Goal: Task Accomplishment & Management: Manage account settings

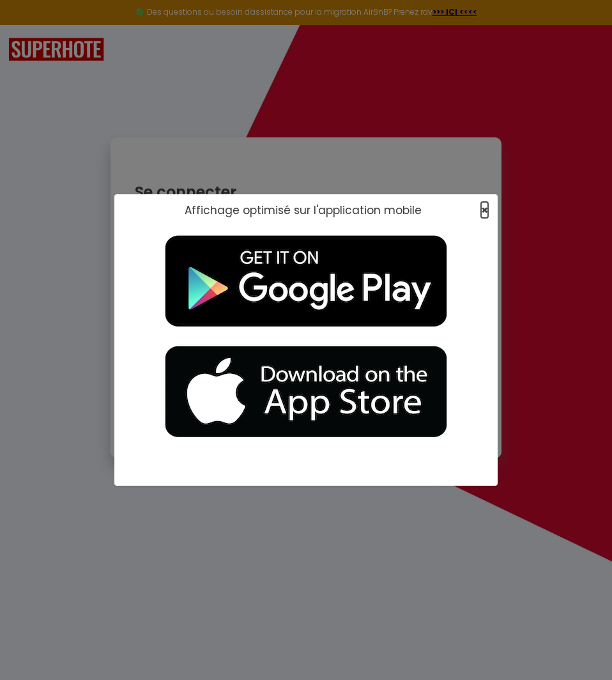
click at [481, 207] on span "×" at bounding box center [484, 210] width 7 height 16
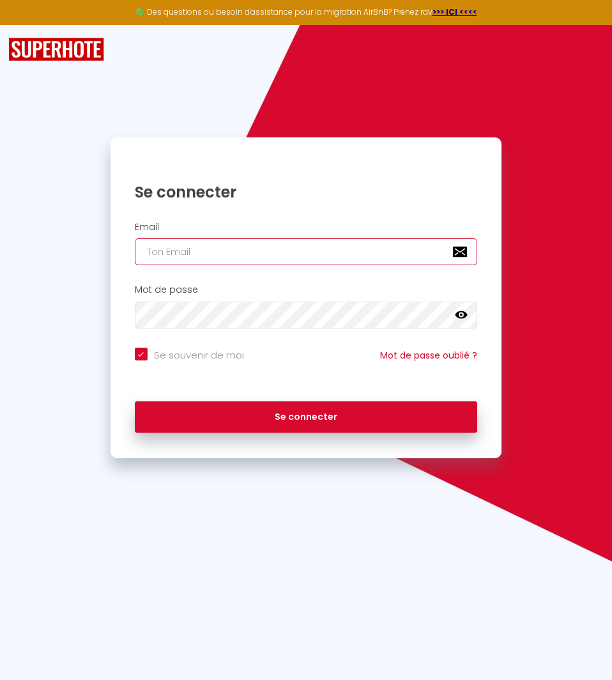
click at [287, 258] on input "email" at bounding box center [306, 251] width 343 height 27
type input "[EMAIL_ADDRESS][DOMAIN_NAME]"
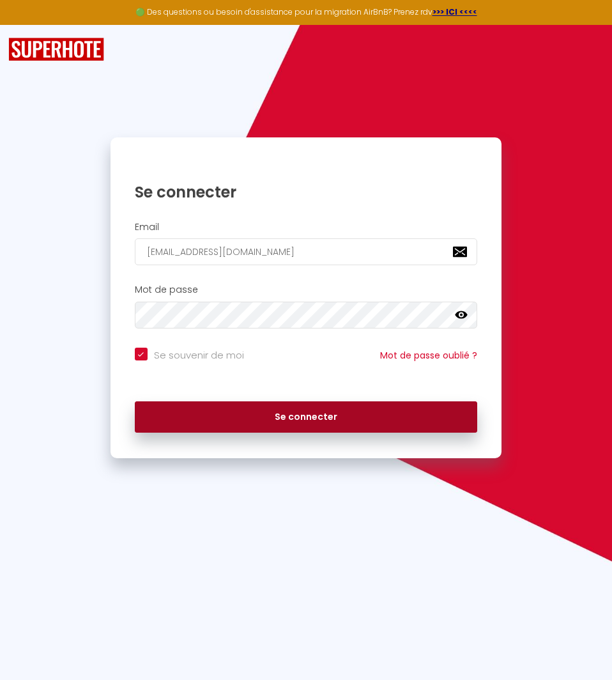
click at [315, 419] on button "Se connecter" at bounding box center [306, 417] width 343 height 32
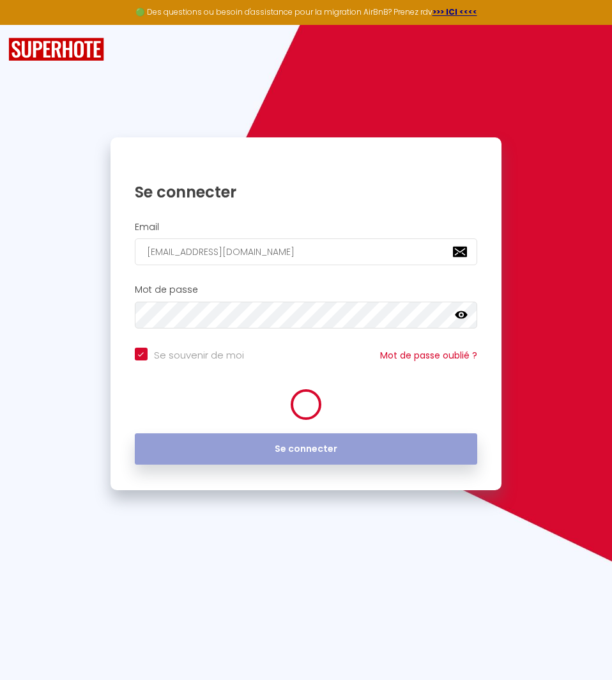
checkbox input "true"
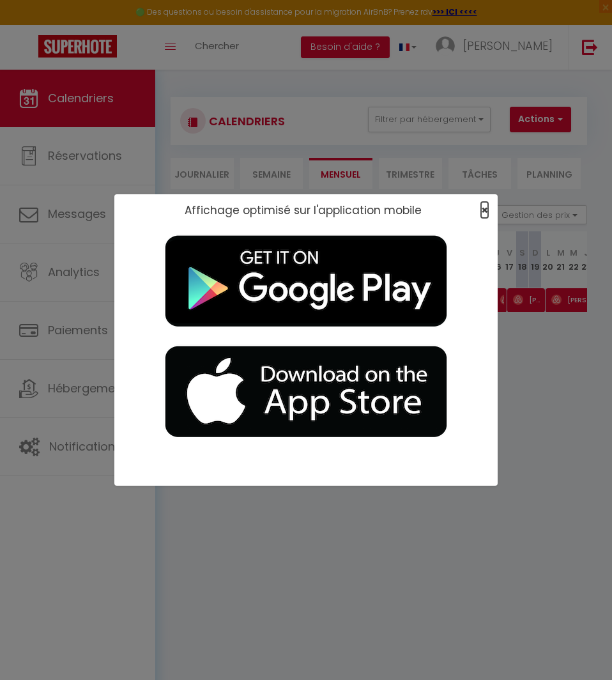
click at [483, 214] on span "×" at bounding box center [484, 210] width 7 height 16
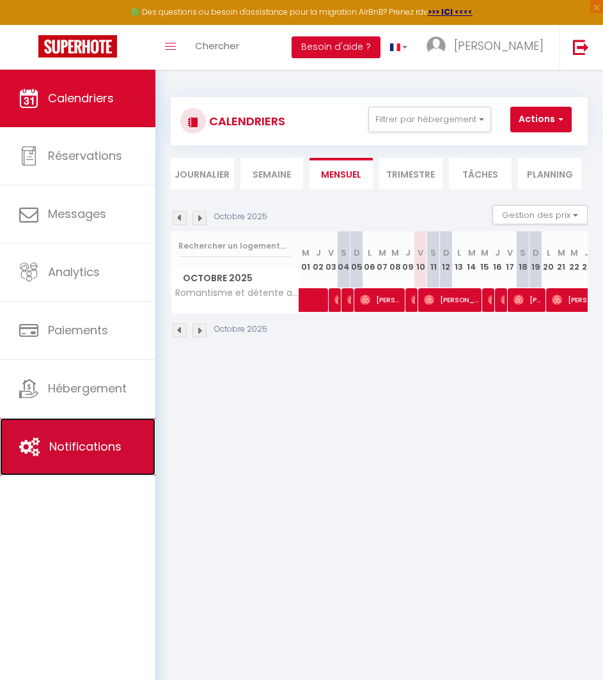
click at [99, 445] on span "Notifications" at bounding box center [85, 446] width 72 height 16
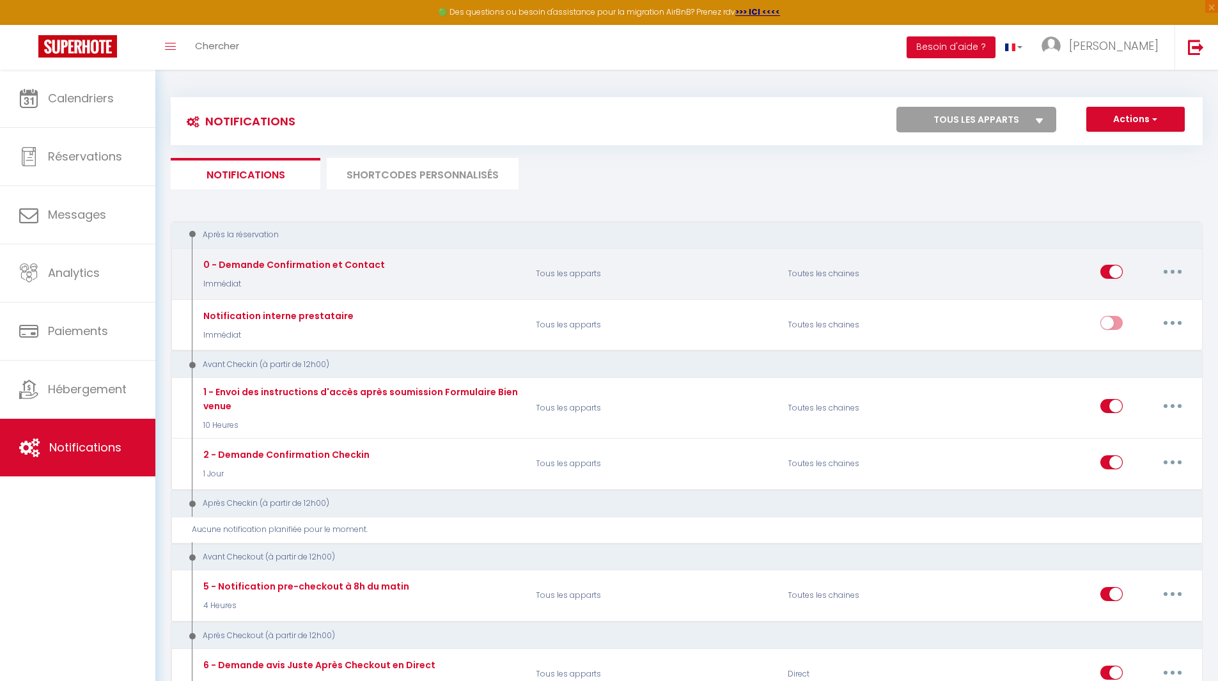
click at [612, 275] on button "button" at bounding box center [1172, 271] width 36 height 20
click at [612, 302] on link "Editer" at bounding box center [1139, 301] width 95 height 22
type input "0 - Demande Confirmation et Contact"
select select "Immédiat"
select select "if_booking_is_paid"
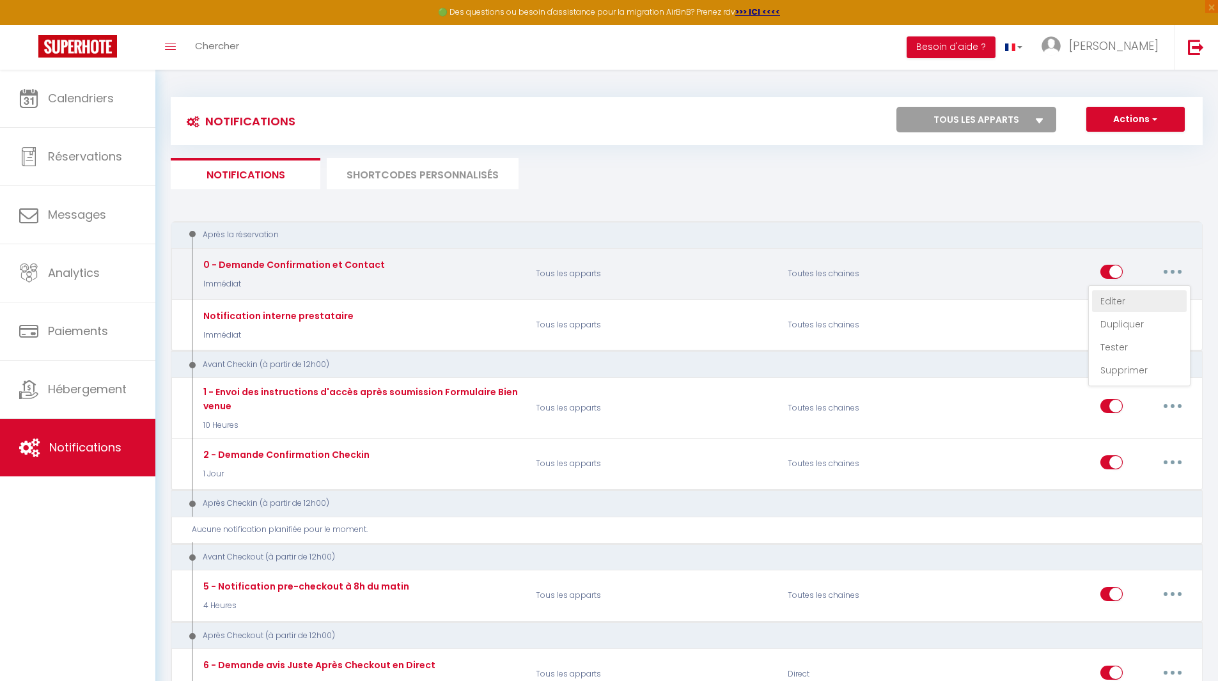
checkbox input "true"
checkbox input "false"
radio input "true"
type input "Merci de confirmer votre réservation - [BOOKING:ID] - [GUEST:FIRST_NAME] [GUEST…"
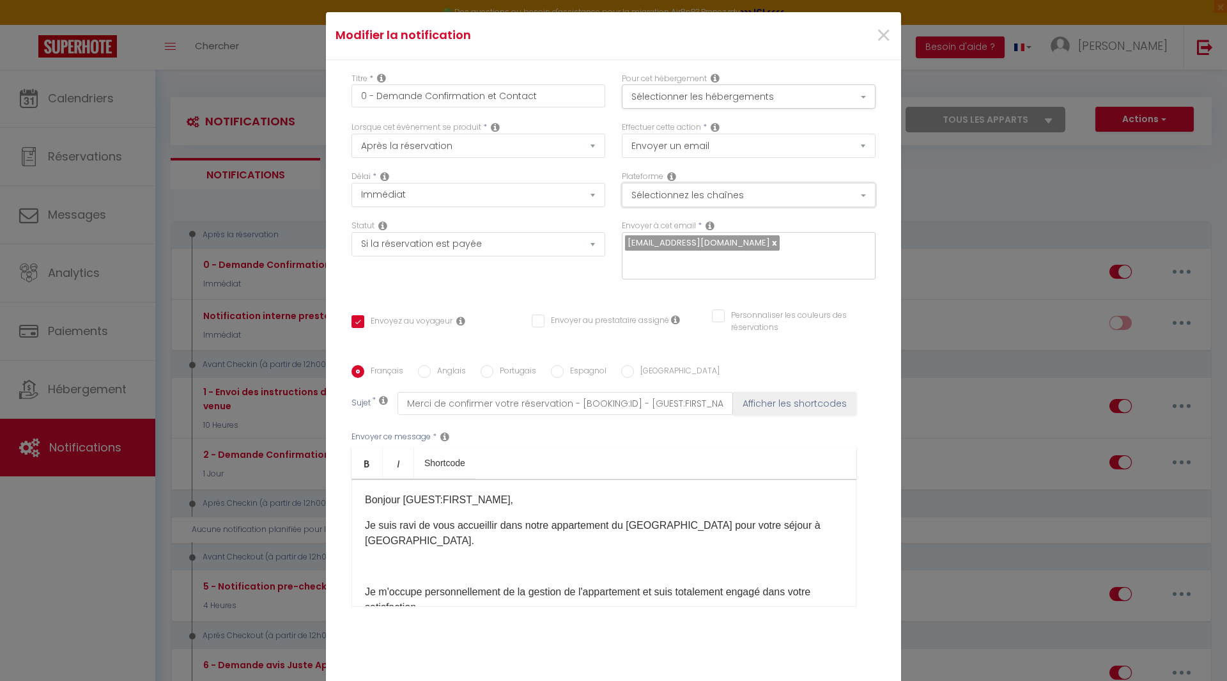
click at [612, 195] on button "Sélectionnez les chaînes" at bounding box center [749, 195] width 254 height 24
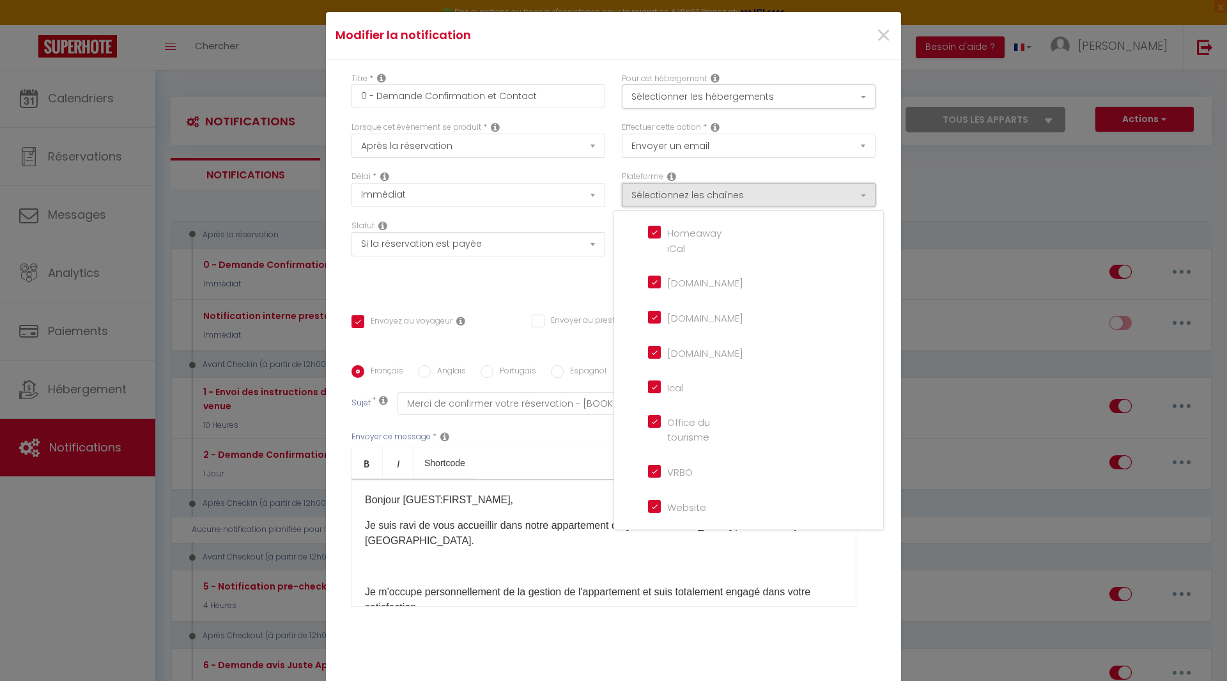
scroll to position [297, 0]
click at [534, 279] on div "Statut Aucun Si la réservation est payée Si réservation non payée Si la caution…" at bounding box center [478, 256] width 270 height 72
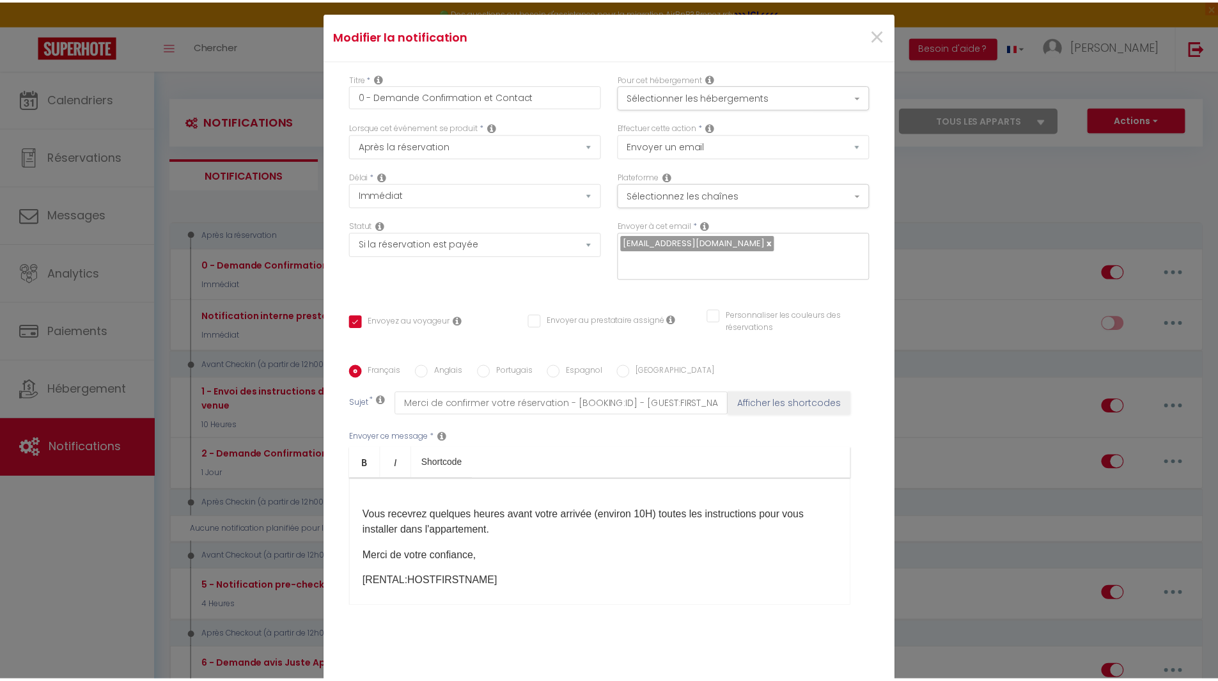
scroll to position [282, 0]
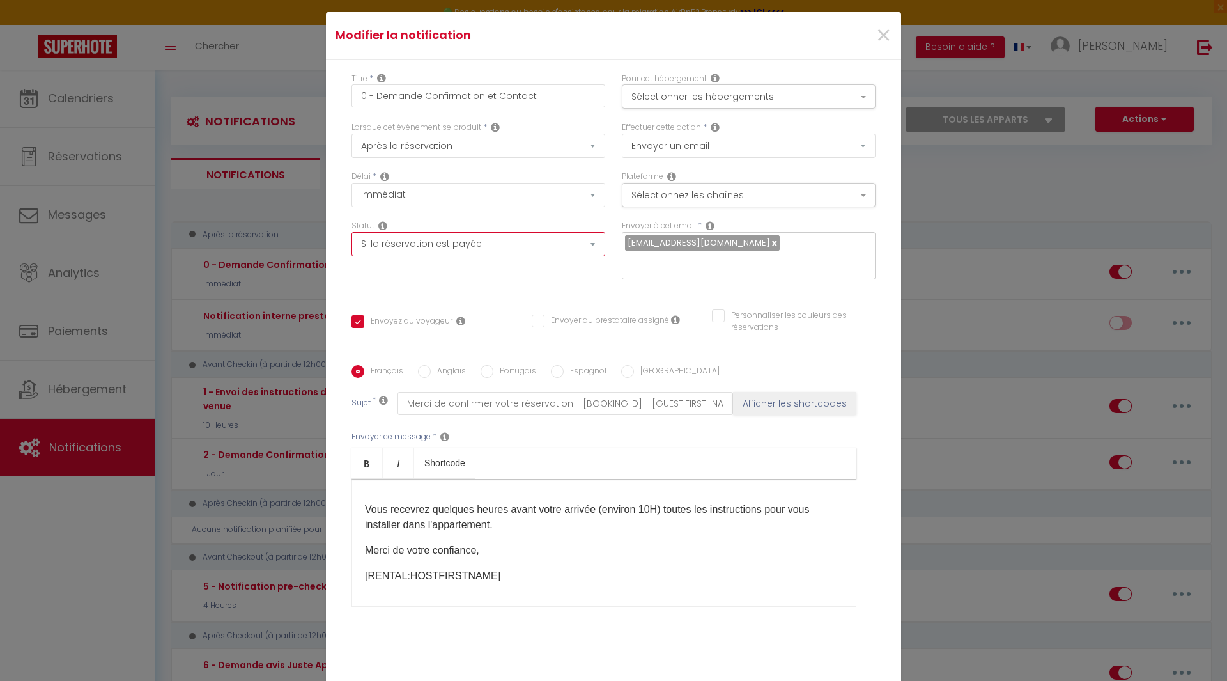
click at [563, 247] on select "Aucun Si la réservation est payée Si réservation non payée Si la caution a été …" at bounding box center [479, 244] width 254 height 24
select select
click at [352, 232] on select "Aucun Si la réservation est payée Si réservation non payée Si la caution a été …" at bounding box center [479, 244] width 254 height 24
checkbox input "true"
checkbox input "false"
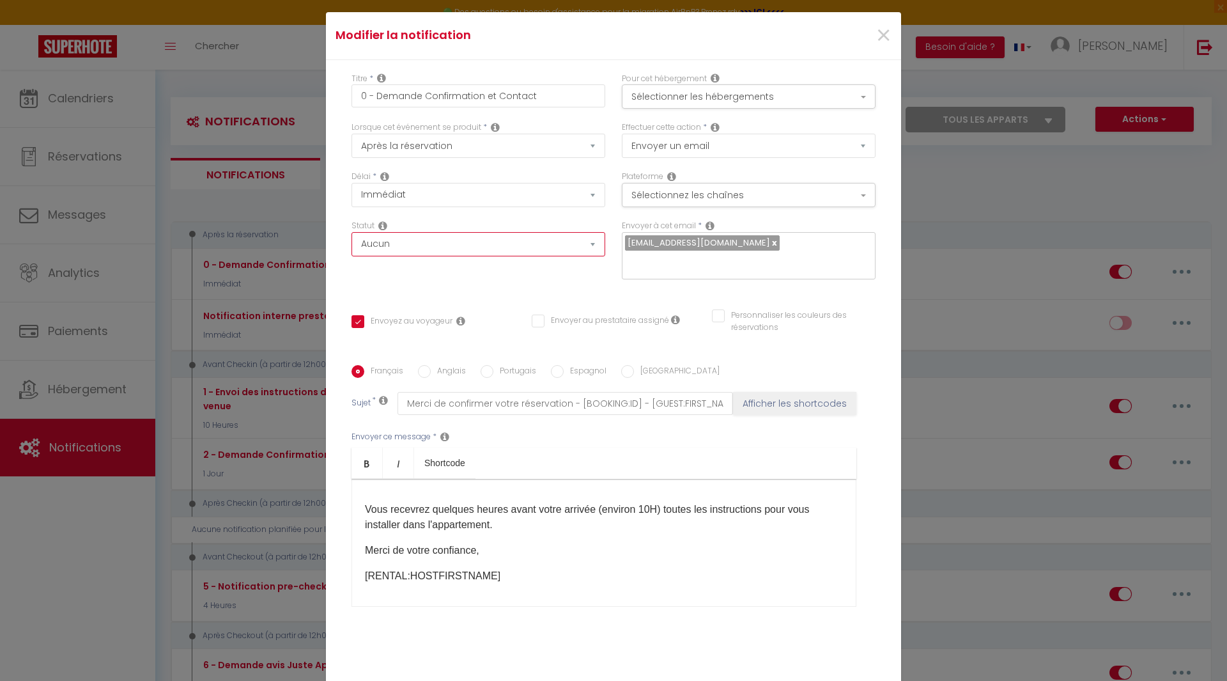
checkbox input "false"
click at [612, 144] on select "Envoyer un email Envoyer un SMS Envoyer une notification push" at bounding box center [749, 146] width 254 height 24
select select "notification"
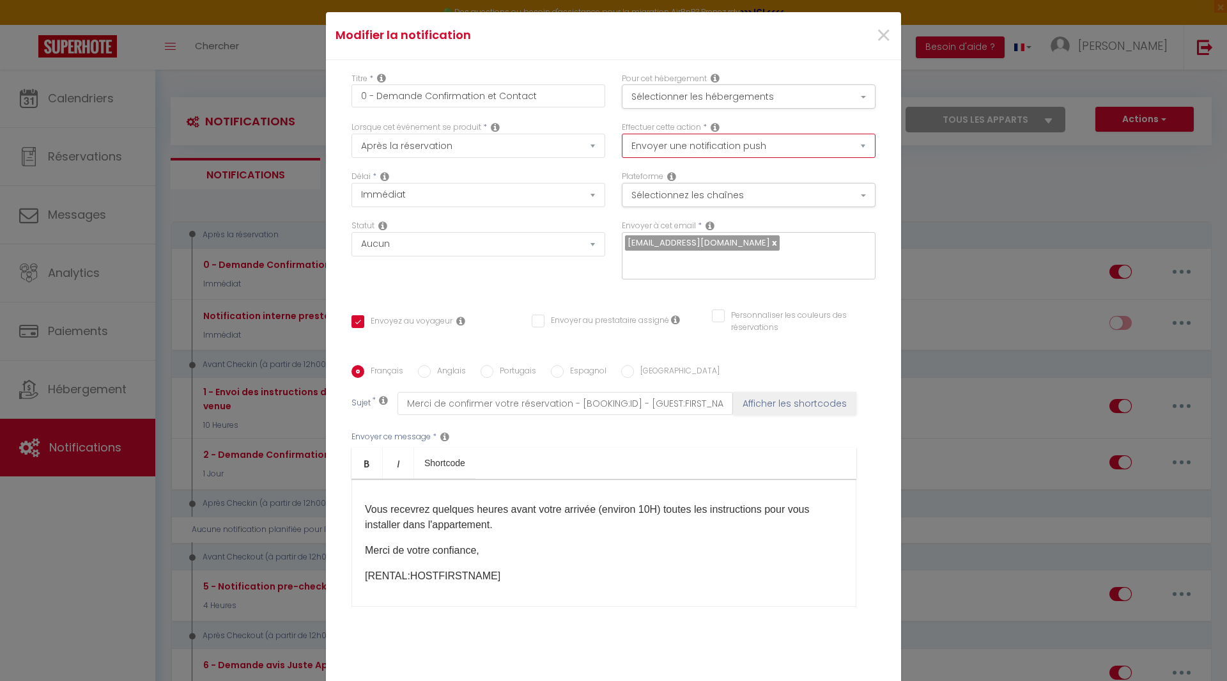
click at [612, 134] on select "Envoyer un email Envoyer un SMS Envoyer une notification push" at bounding box center [749, 146] width 254 height 24
checkbox input "true"
checkbox input "false"
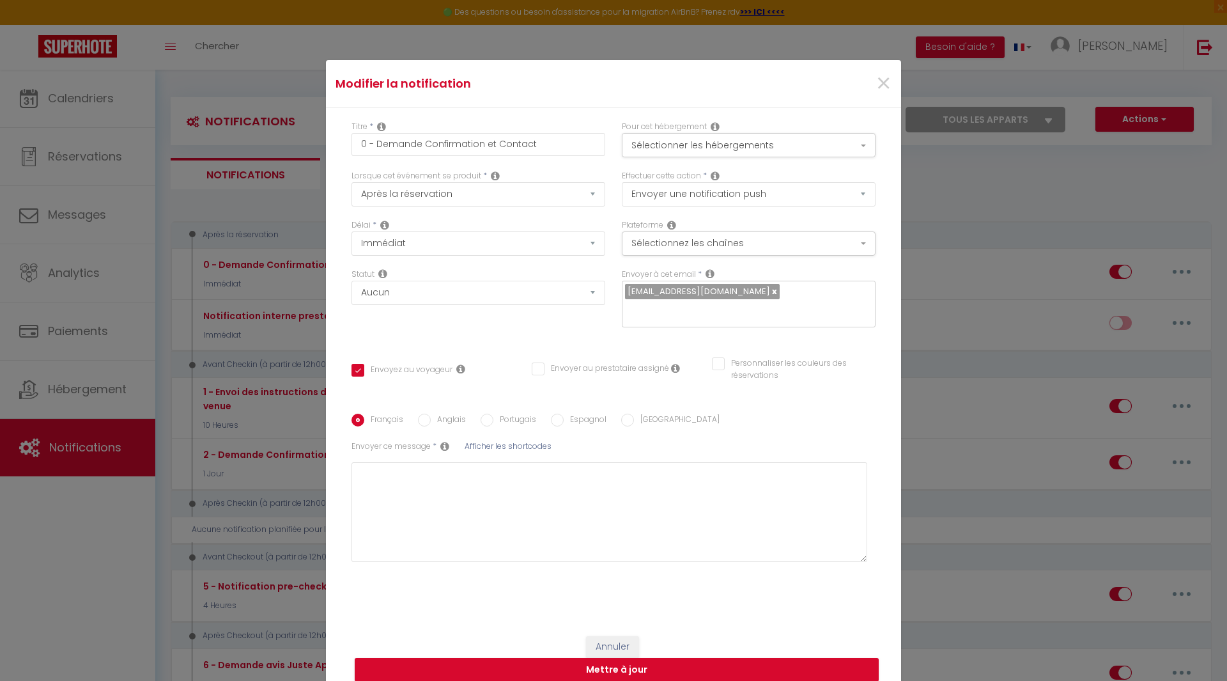
click at [612, 293] on link at bounding box center [773, 291] width 7 height 12
checkbox input "true"
checkbox input "false"
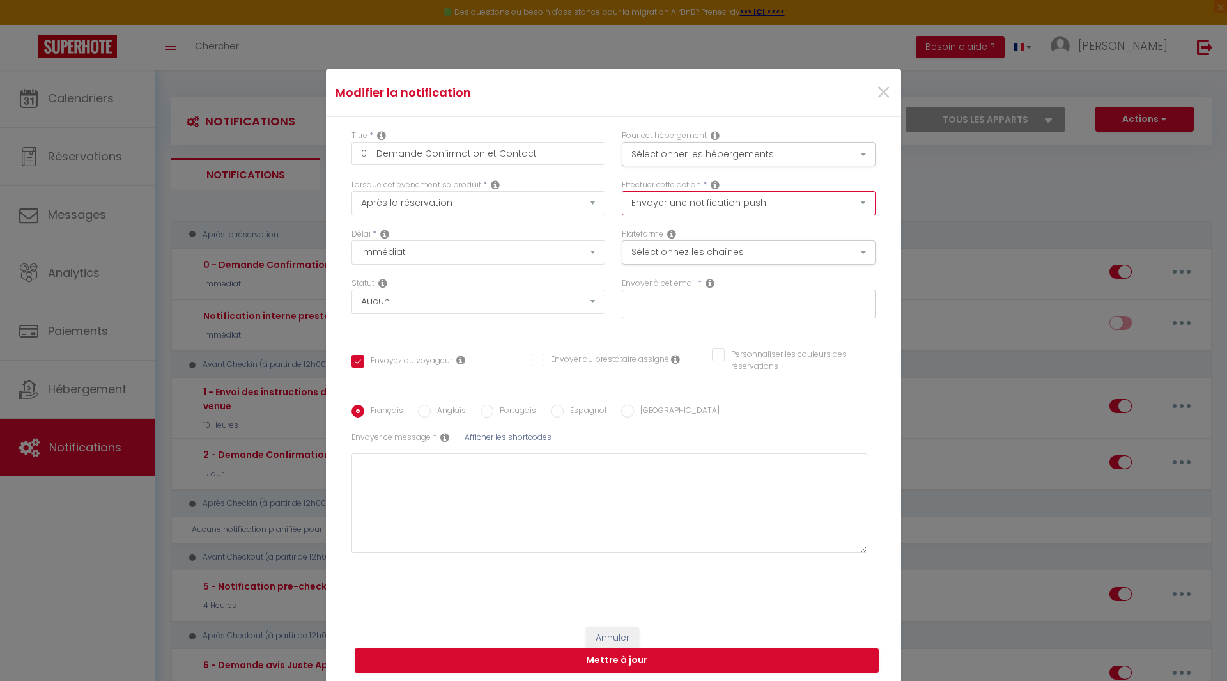
click at [612, 199] on select "Envoyer un email Envoyer un SMS Envoyer une notification push" at bounding box center [749, 203] width 254 height 24
select select "email"
click at [612, 191] on select "Envoyer un email Envoyer un SMS Envoyer une notification push" at bounding box center [749, 203] width 254 height 24
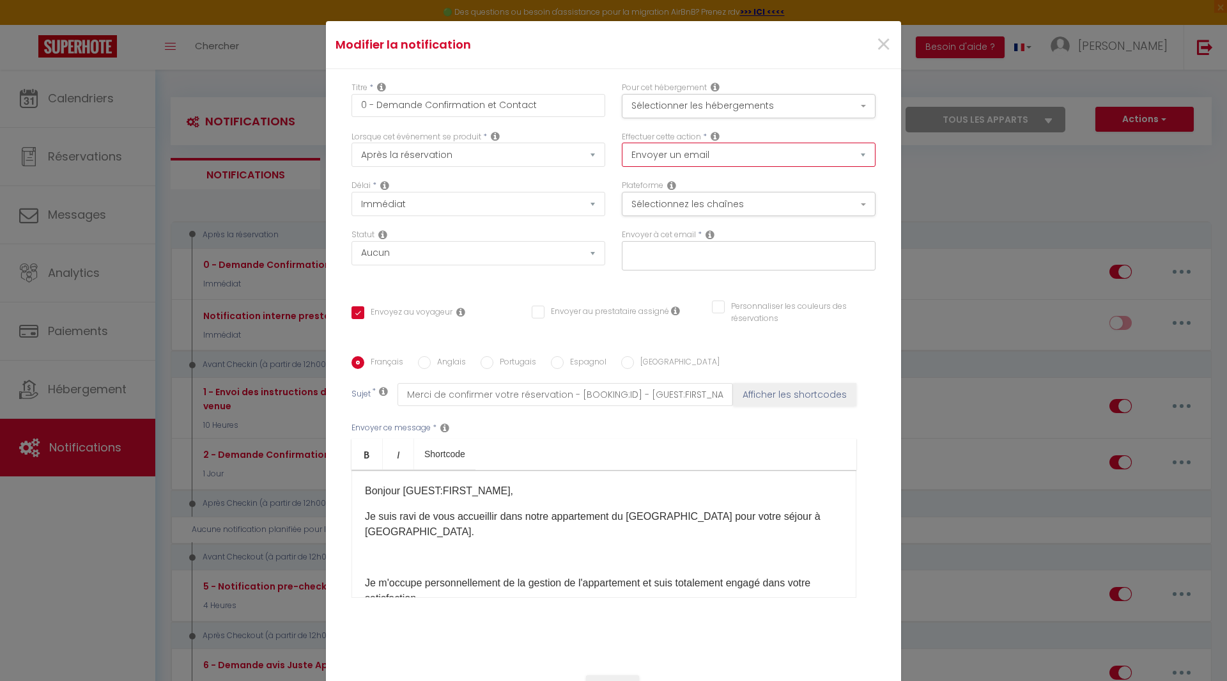
checkbox input "true"
checkbox input "false"
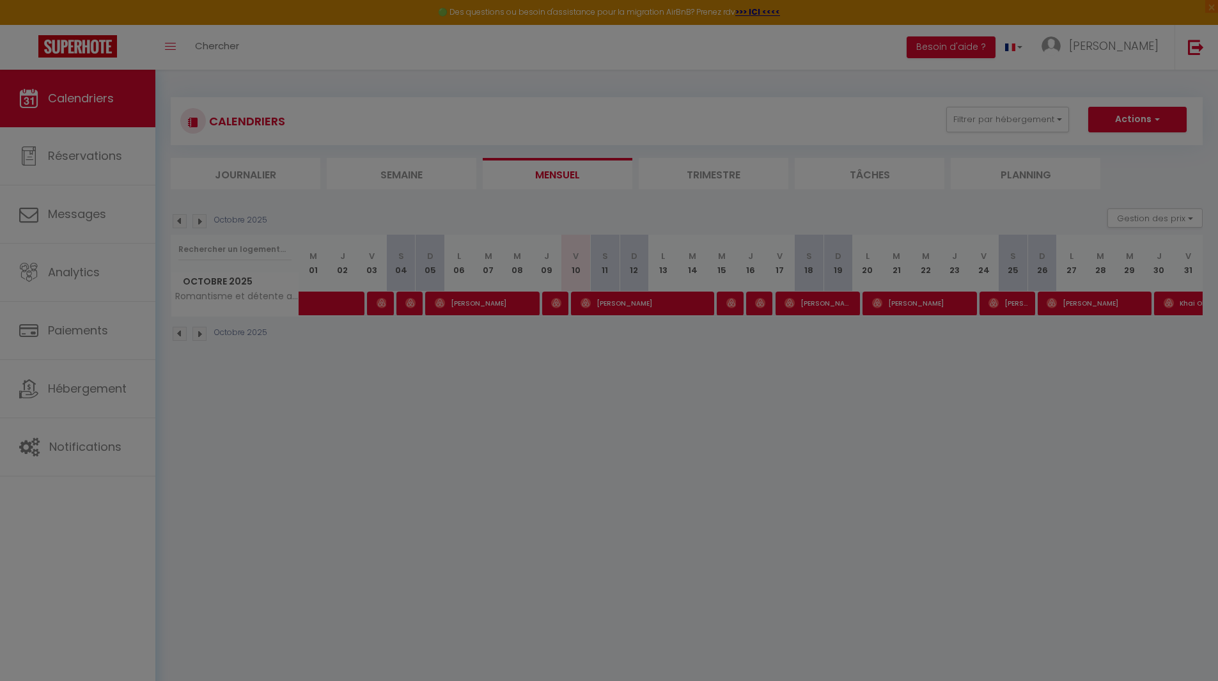
click at [86, 451] on div at bounding box center [609, 340] width 1218 height 681
click at [118, 443] on div at bounding box center [609, 340] width 1218 height 681
drag, startPoint x: 118, startPoint y: 443, endPoint x: 461, endPoint y: 509, distance: 349.5
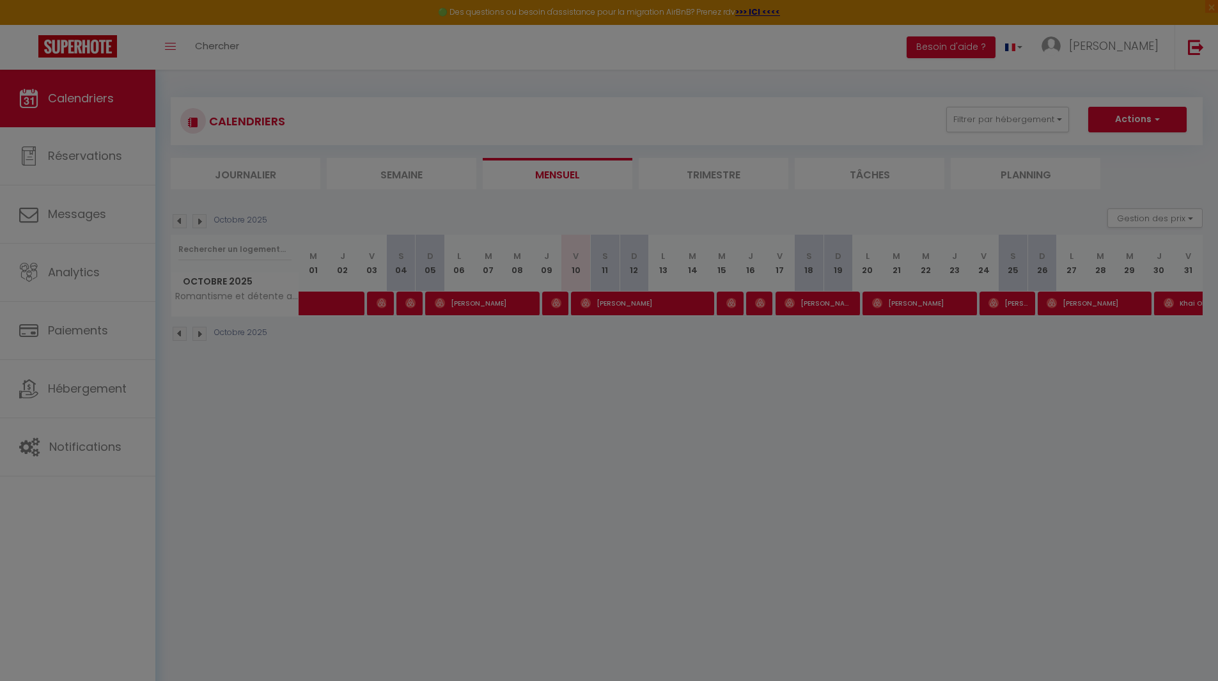
click at [461, 509] on div at bounding box center [609, 340] width 1218 height 681
click at [389, 390] on div at bounding box center [609, 340] width 1218 height 681
click at [595, 378] on div at bounding box center [609, 340] width 1218 height 681
click at [72, 371] on div at bounding box center [609, 340] width 1218 height 681
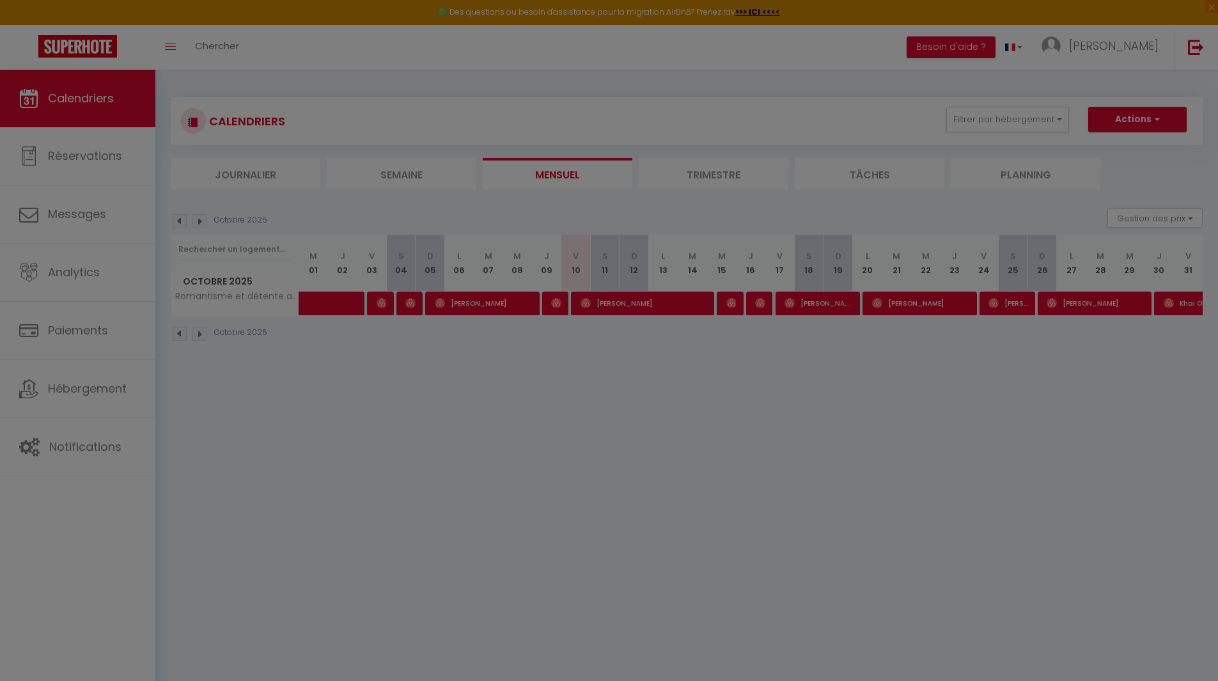
click at [99, 426] on div at bounding box center [609, 340] width 1218 height 681
drag, startPoint x: 99, startPoint y: 426, endPoint x: 962, endPoint y: -26, distance: 973.8
click at [612, 0] on html "🟢 Des questions ou besoin d'assistance pour la migration AirBnB? Prenez rdv >>>…" at bounding box center [609, 340] width 1218 height 681
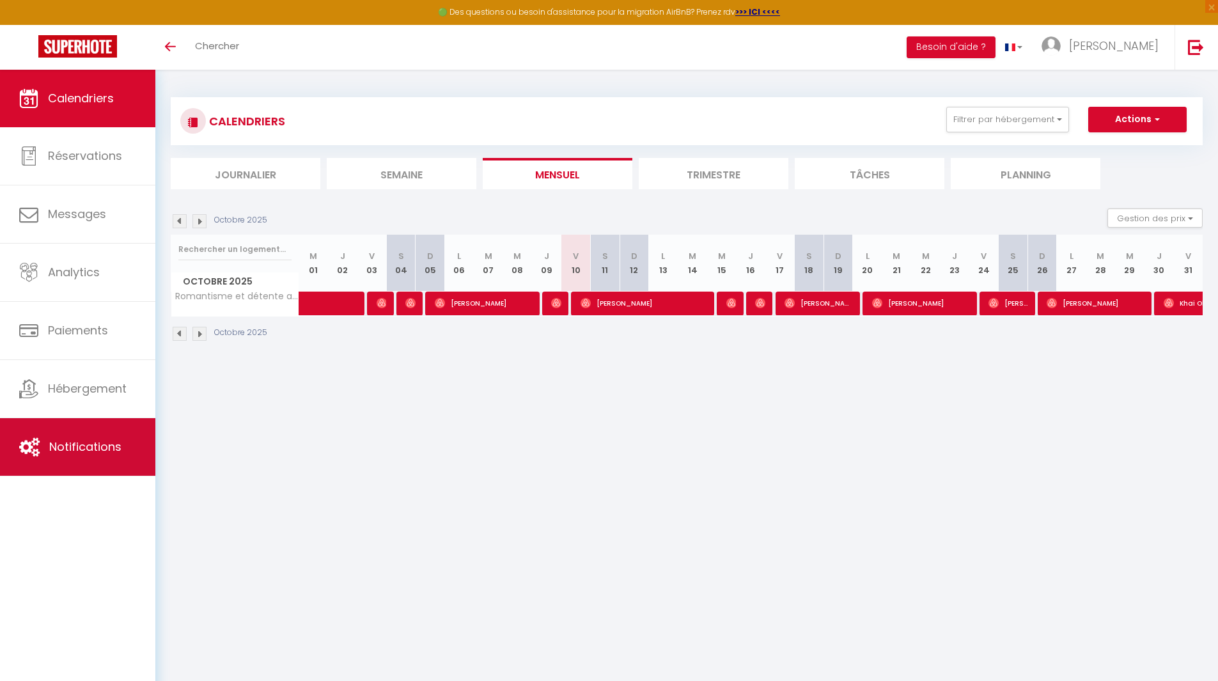
click at [121, 445] on link "Notifications" at bounding box center [77, 447] width 155 height 58
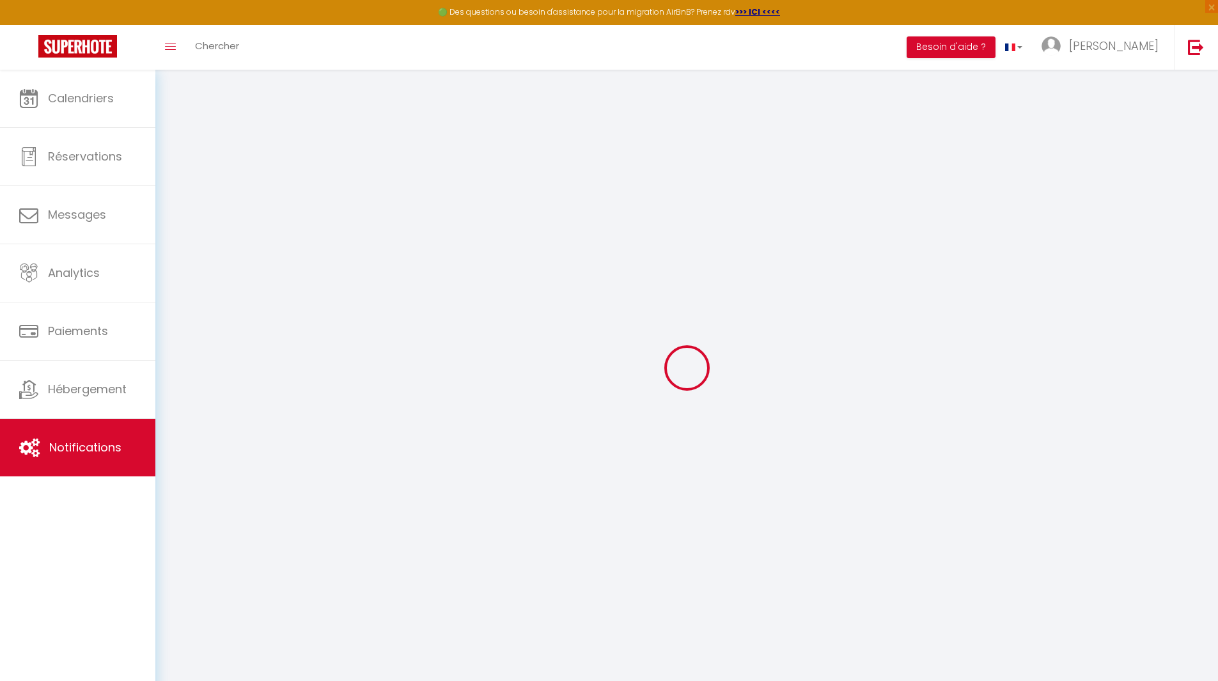
select select
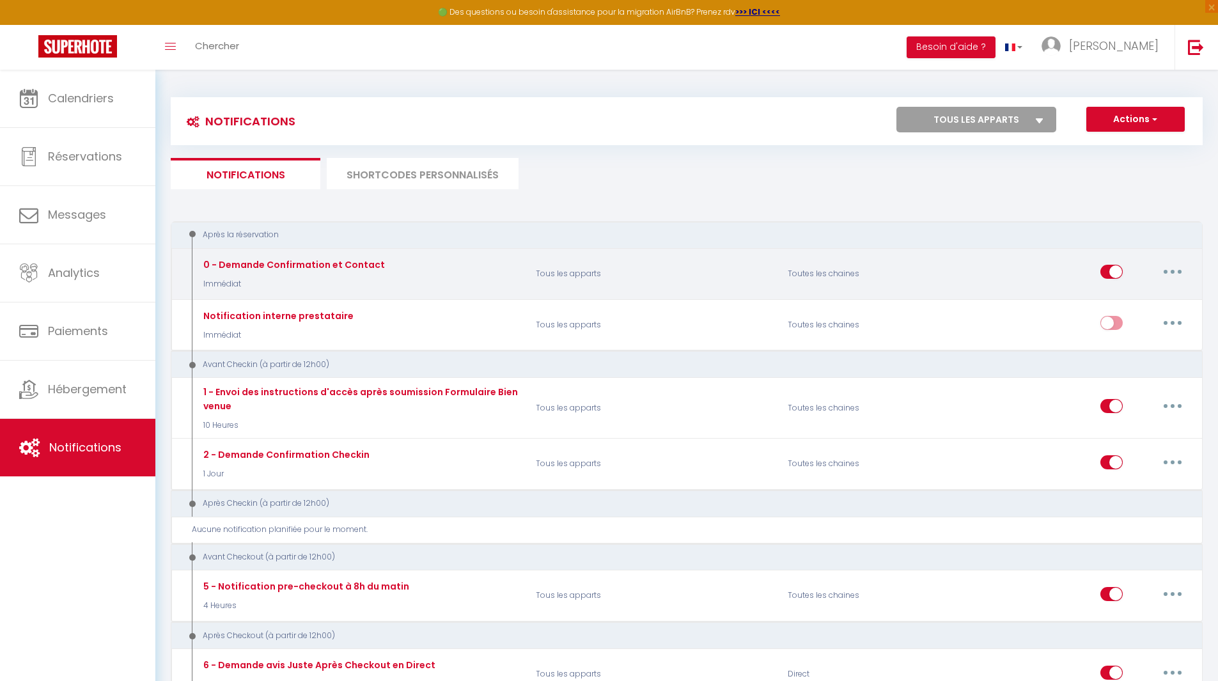
click at [1171, 275] on button "button" at bounding box center [1172, 271] width 36 height 20
click at [1144, 300] on link "Editer" at bounding box center [1139, 301] width 95 height 22
type input "0 - Demande Confirmation et Contact"
select select "Immédiat"
select select "if_booking_is_paid"
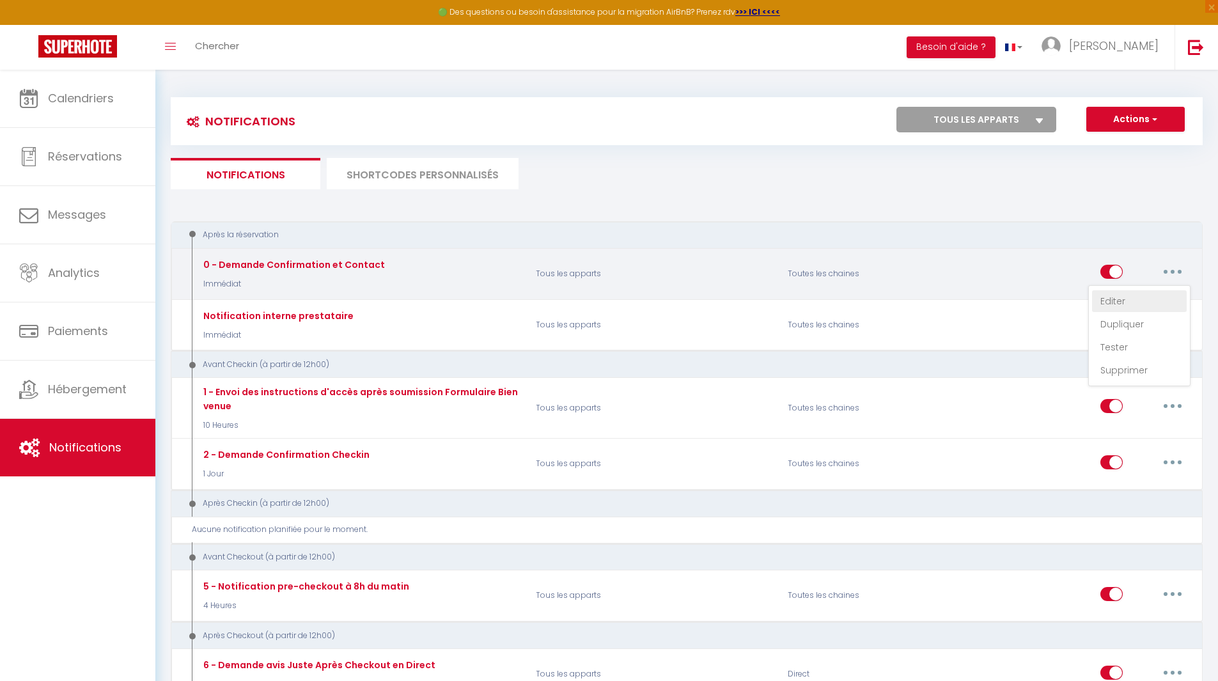
checkbox input "true"
checkbox input "false"
radio input "true"
type input "Merci de confirmer votre réservation - [BOOKING:ID] - [GUEST:FIRST_NAME] [GUEST…"
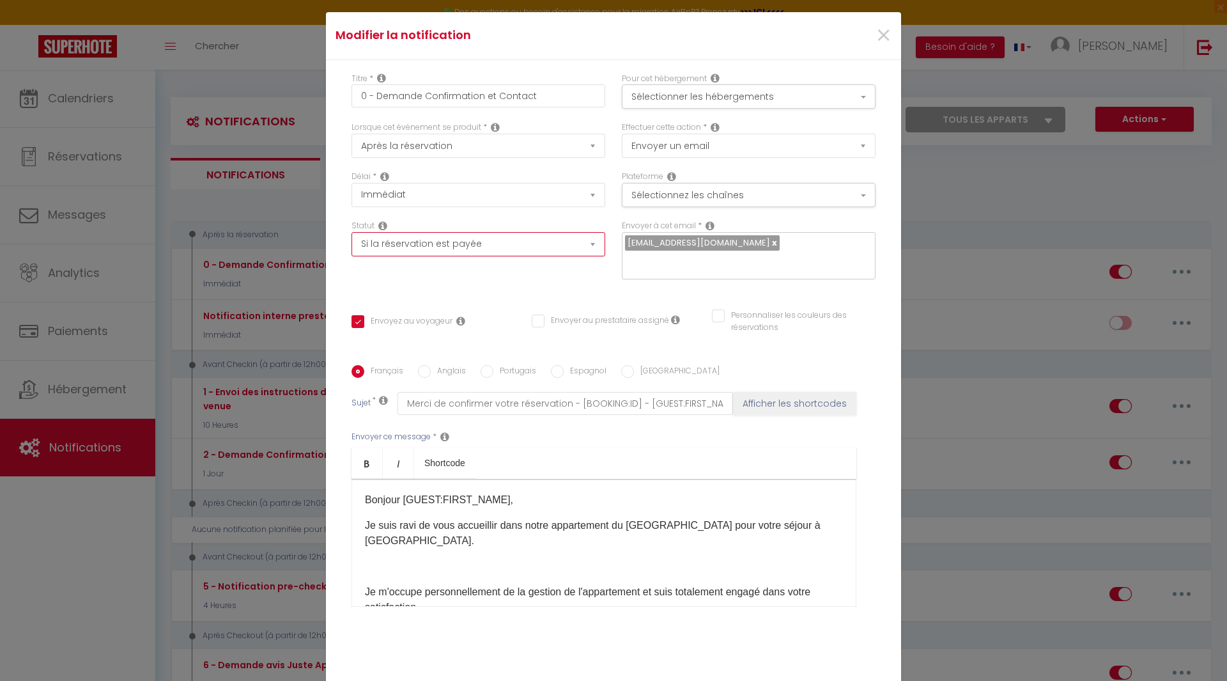
click at [549, 241] on select "Aucun Si la réservation est payée Si réservation non payée Si la caution a été …" at bounding box center [479, 244] width 254 height 24
select select
click at [352, 232] on select "Aucun Si la réservation est payée Si réservation non payée Si la caution a été …" at bounding box center [479, 244] width 254 height 24
checkbox input "true"
checkbox input "false"
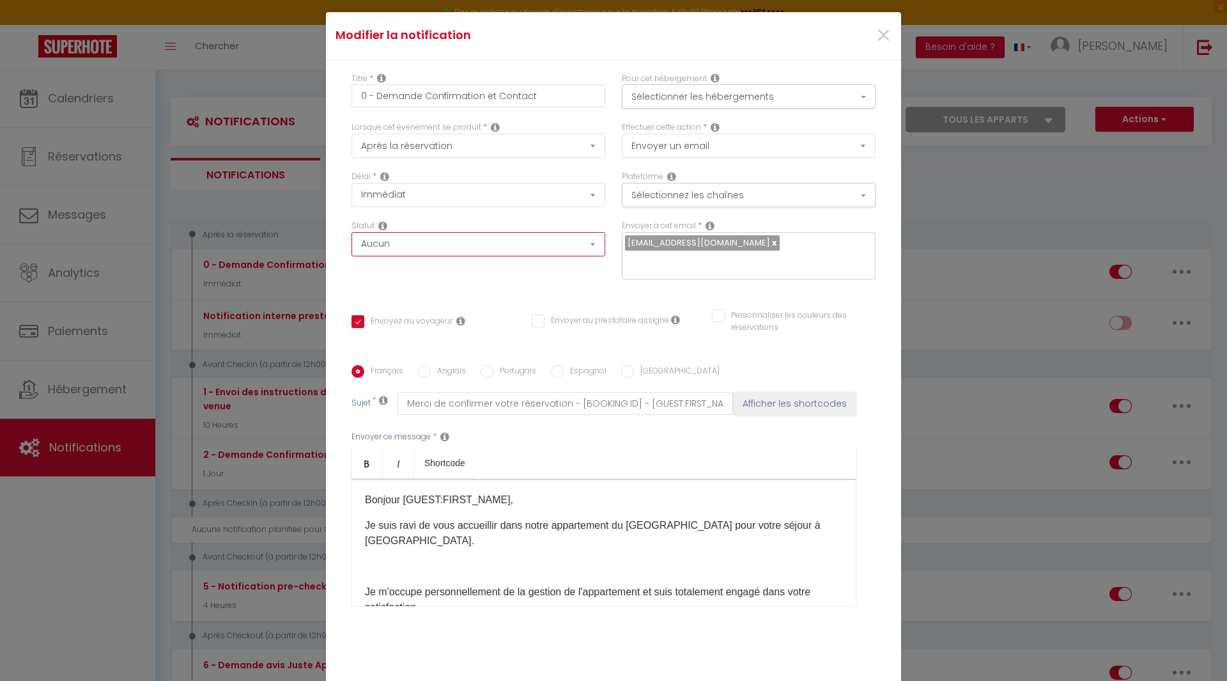
checkbox input "false"
click at [541, 559] on p at bounding box center [604, 566] width 478 height 15
click at [770, 244] on link at bounding box center [773, 243] width 7 height 12
checkbox input "true"
checkbox input "false"
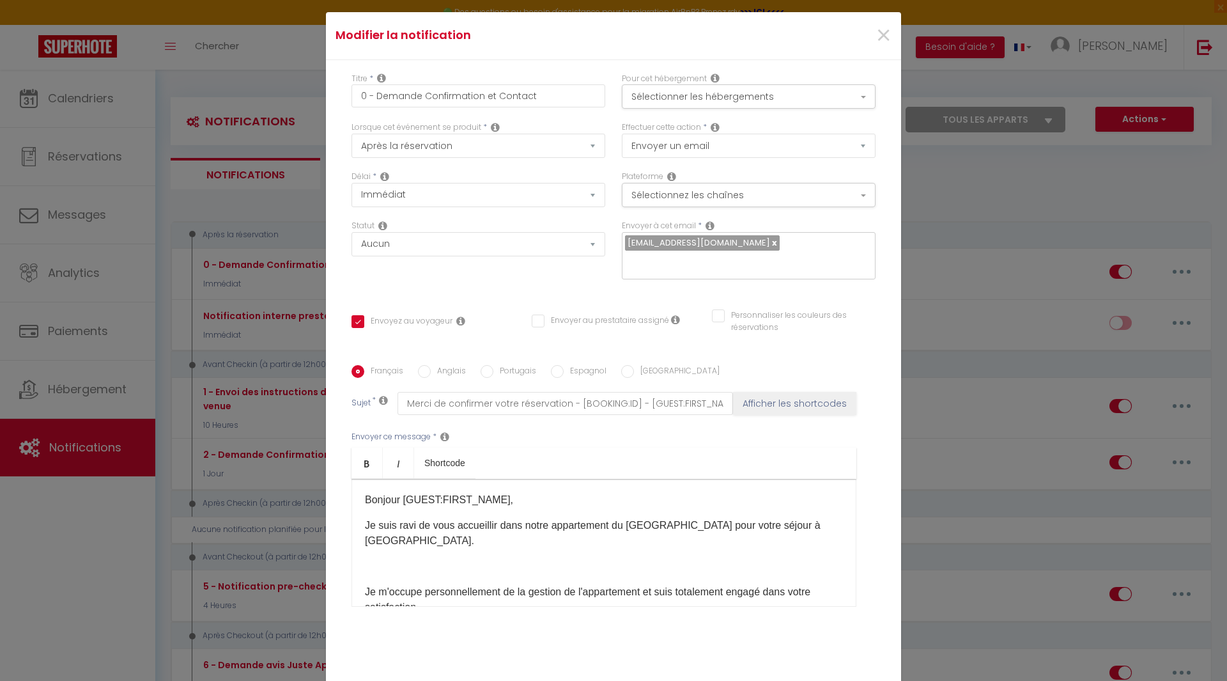
checkbox input "false"
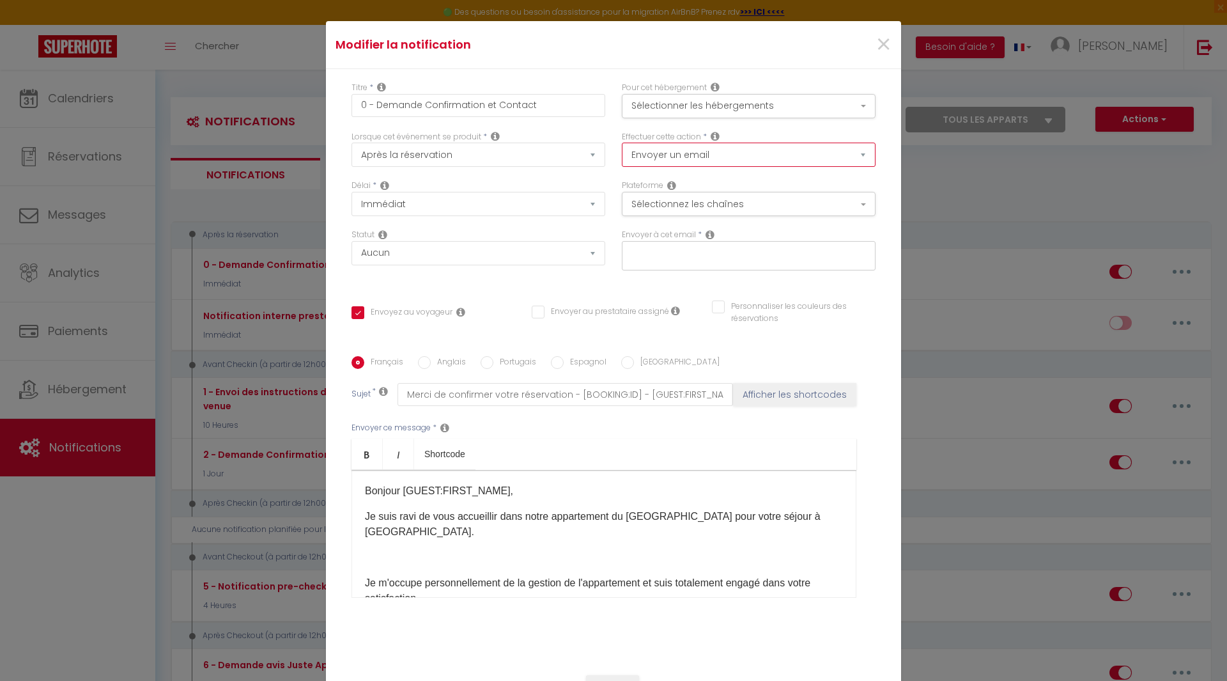
click at [779, 160] on select "Envoyer un email Envoyer un SMS Envoyer une notification push" at bounding box center [749, 155] width 254 height 24
select select "notification"
click at [622, 143] on select "Envoyer un email Envoyer un SMS Envoyer une notification push" at bounding box center [749, 155] width 254 height 24
checkbox input "true"
checkbox input "false"
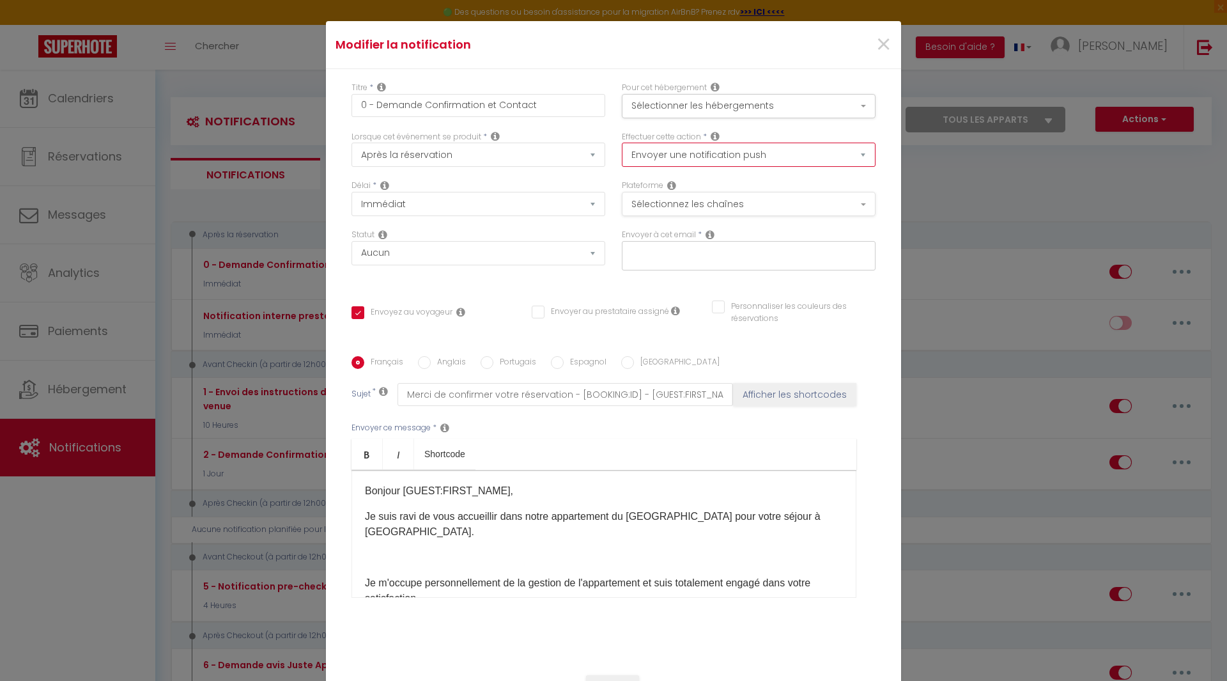
checkbox input "false"
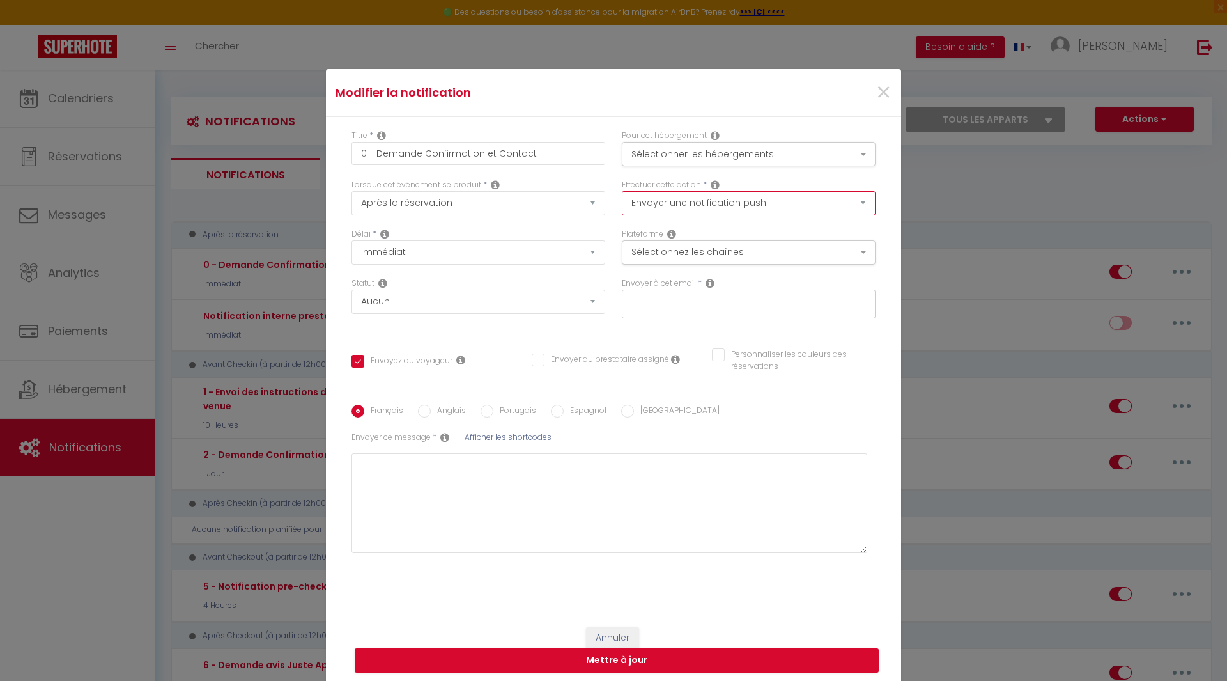
click at [777, 196] on select "Envoyer un email Envoyer un SMS Envoyer une notification push" at bounding box center [749, 203] width 254 height 24
select select "email"
click at [622, 191] on select "Envoyer un email Envoyer un SMS Envoyer une notification push" at bounding box center [749, 203] width 254 height 24
checkbox input "true"
checkbox input "false"
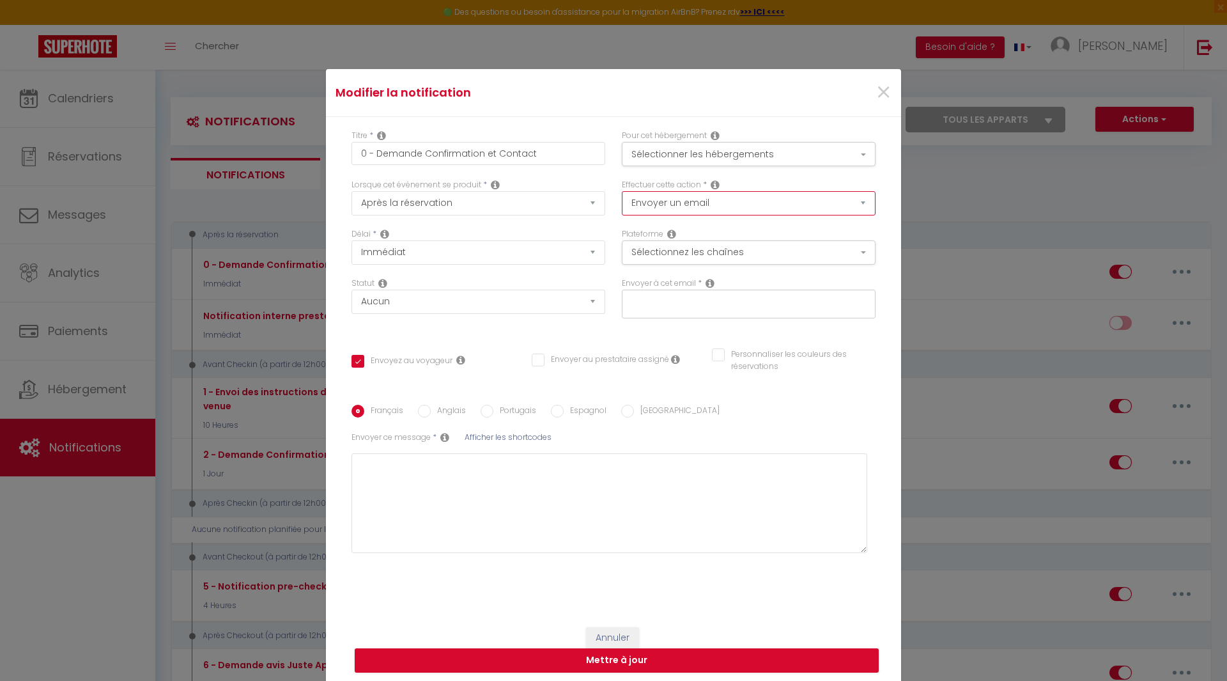
checkbox input "false"
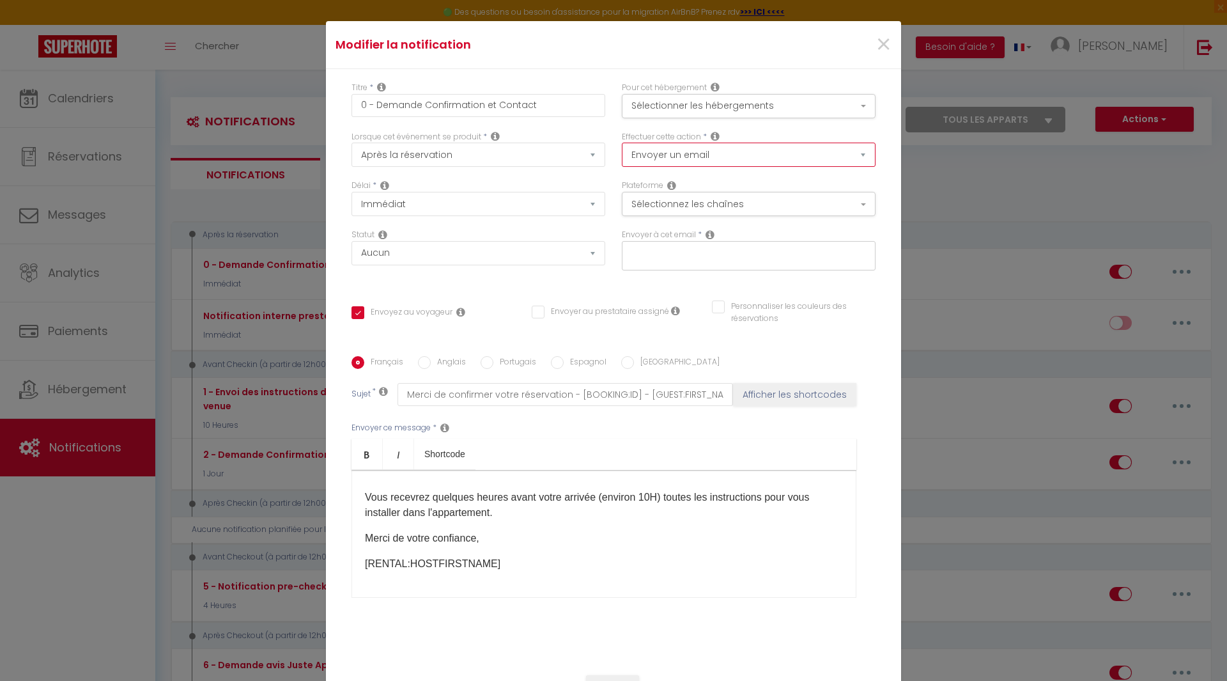
scroll to position [73, 0]
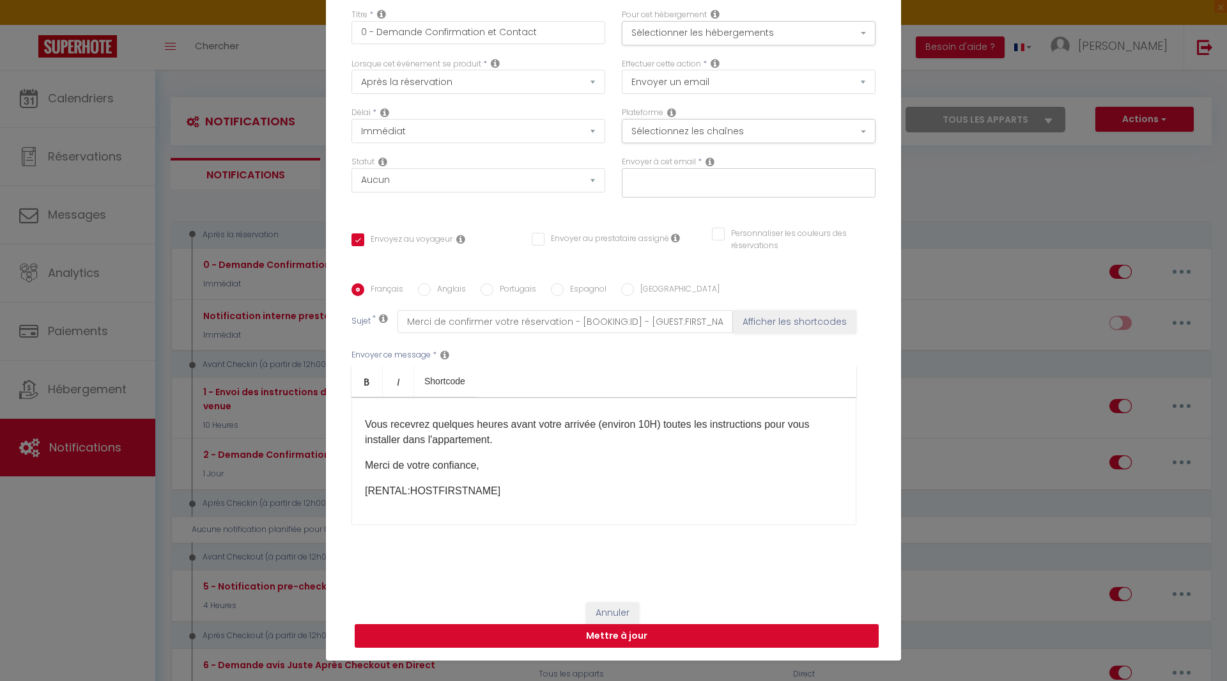
click at [635, 636] on button "Mettre à jour" at bounding box center [617, 636] width 524 height 24
checkbox input "true"
checkbox input "false"
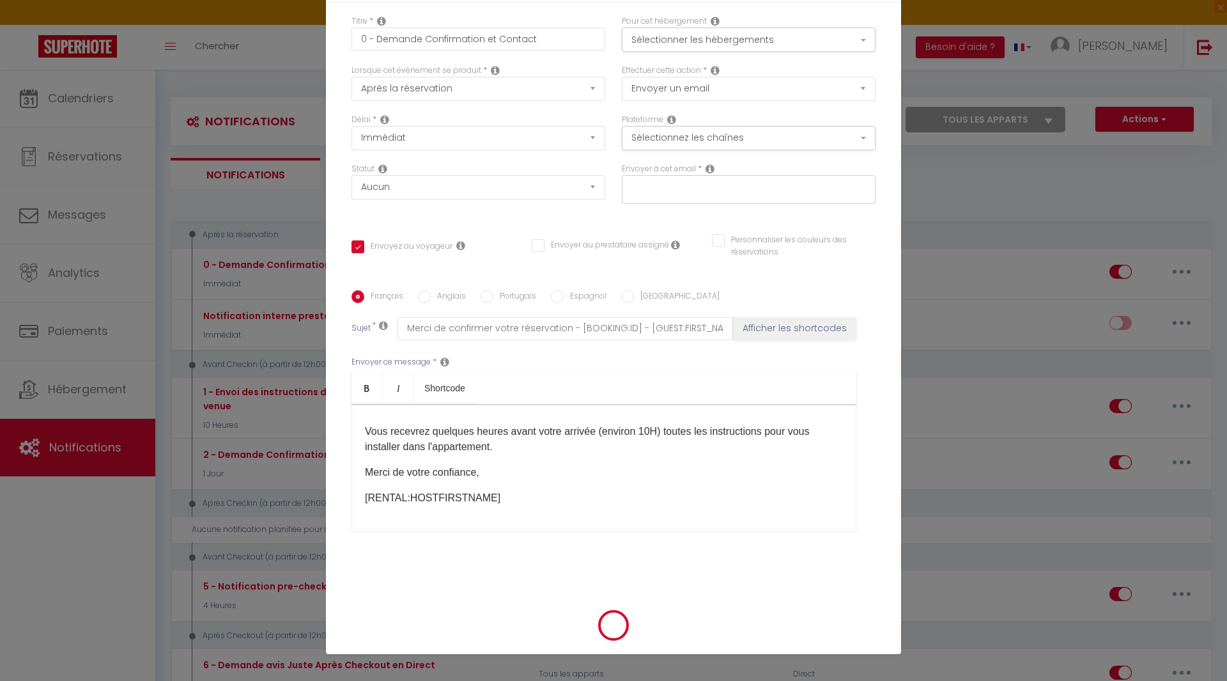
checkbox input "true"
checkbox input "false"
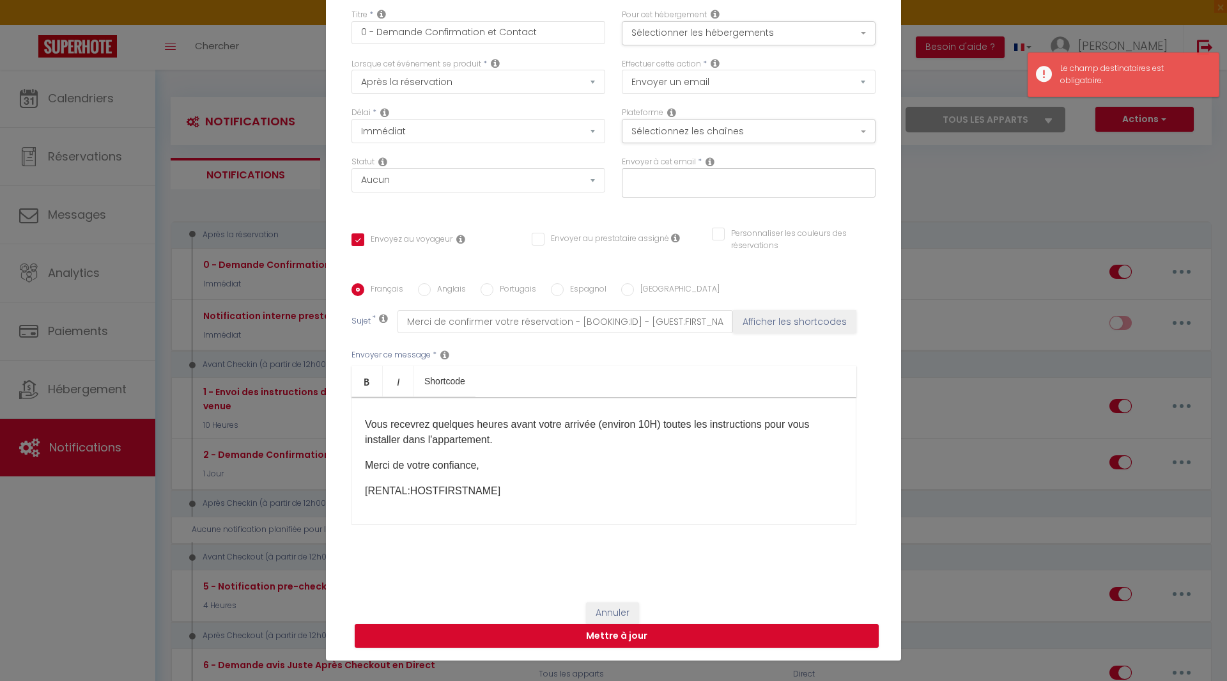
click at [740, 195] on div at bounding box center [749, 182] width 254 height 29
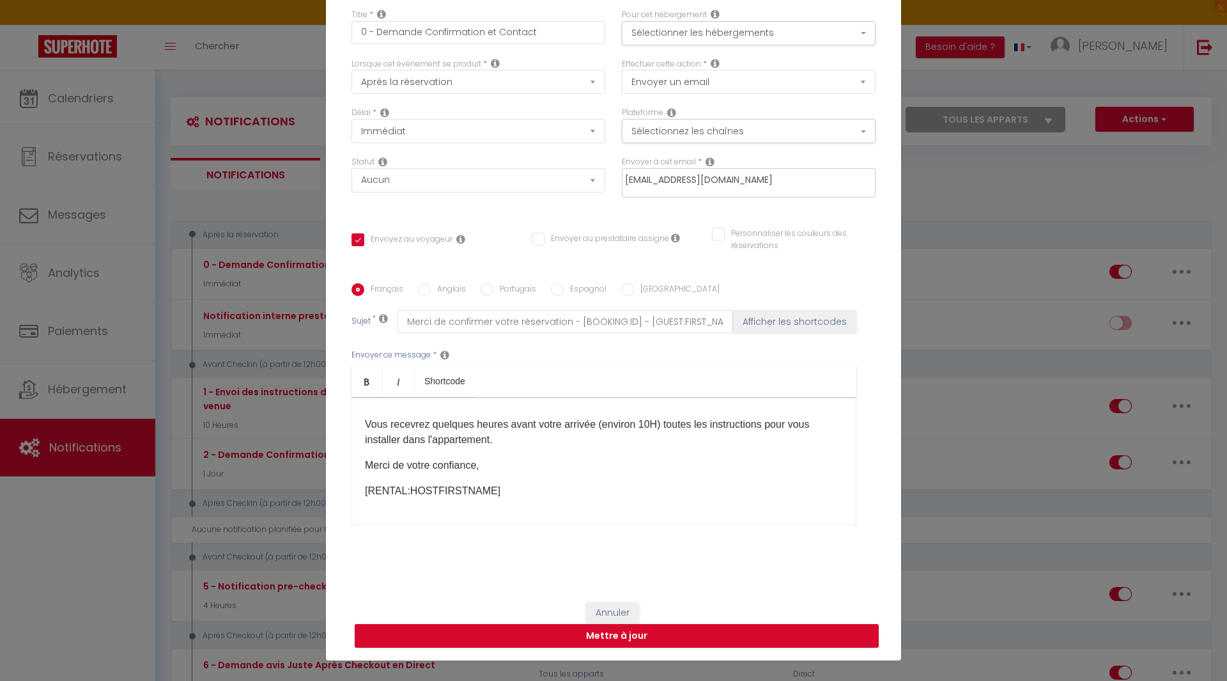
click at [724, 184] on input "s.j.immo.75003.1@gmaoil.com" at bounding box center [745, 180] width 241 height 17
type input "s.j.immo.75003.1@gmail.com"
checkbox input "true"
checkbox input "false"
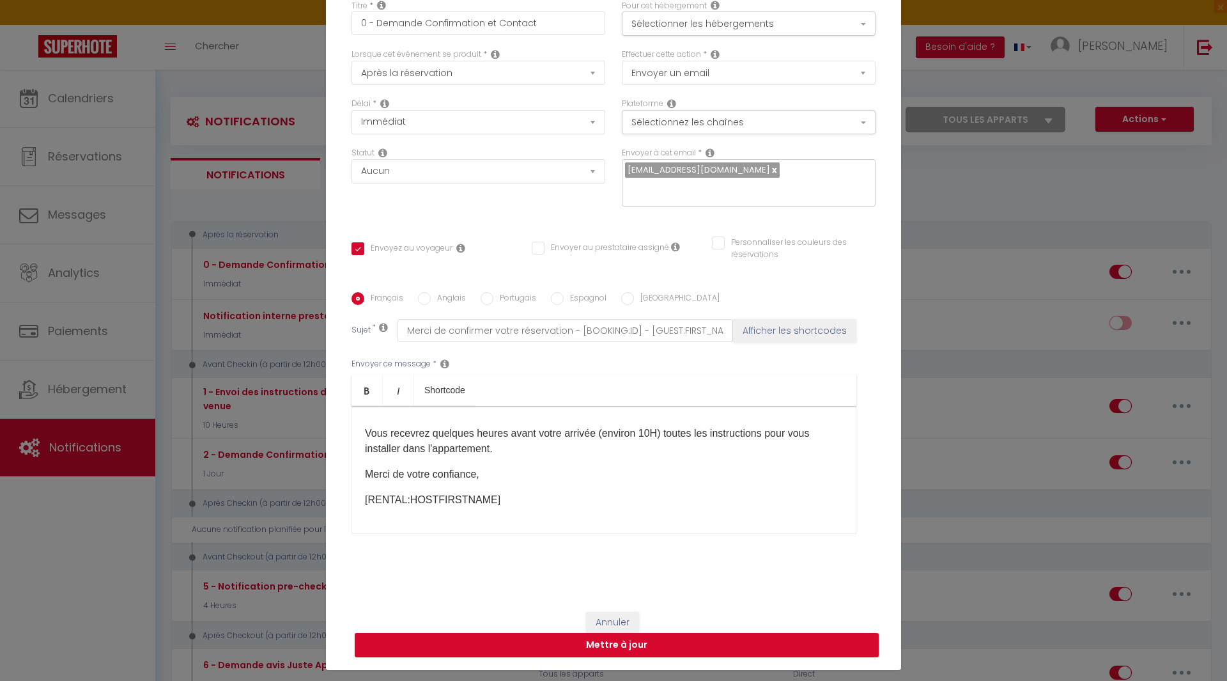
click at [667, 509] on div "Bonjour [GUEST:FIRST_NAME], Je suis ravi de vous accueillir dans notre appartem…" at bounding box center [604, 470] width 505 height 128
click at [787, 81] on select "Envoyer un email Envoyer un SMS Envoyer une notification push" at bounding box center [749, 73] width 254 height 24
click at [657, 639] on button "Mettre à jour" at bounding box center [617, 645] width 524 height 24
checkbox input "true"
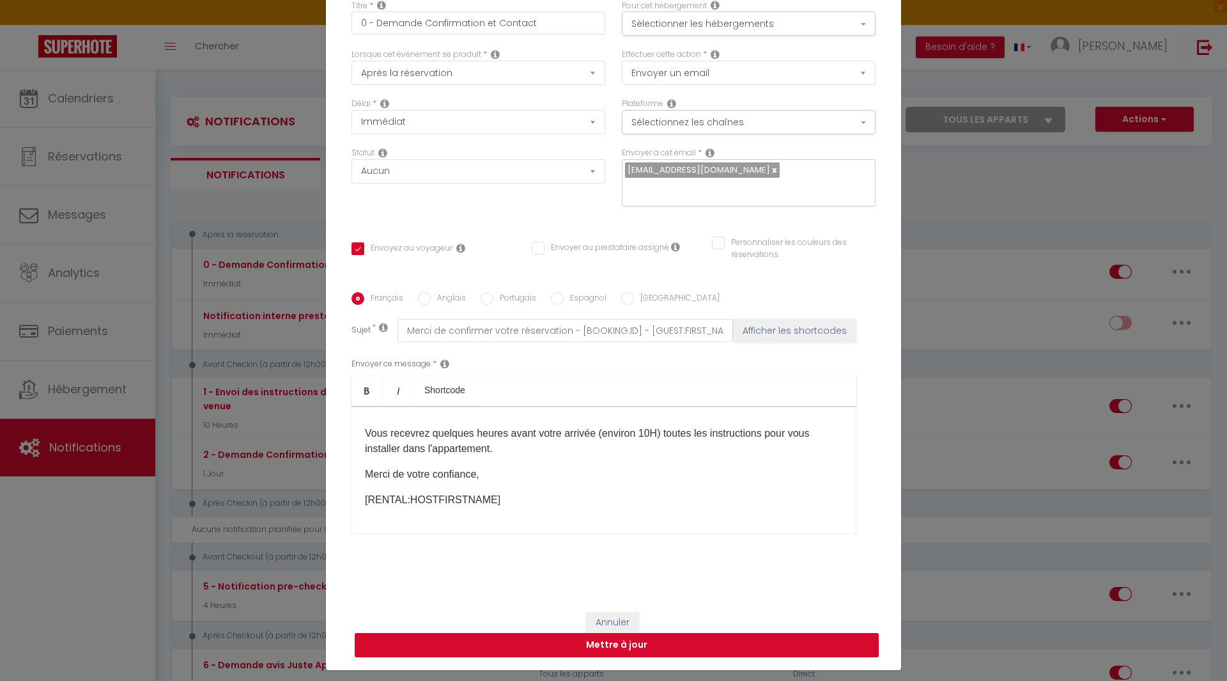
checkbox input "false"
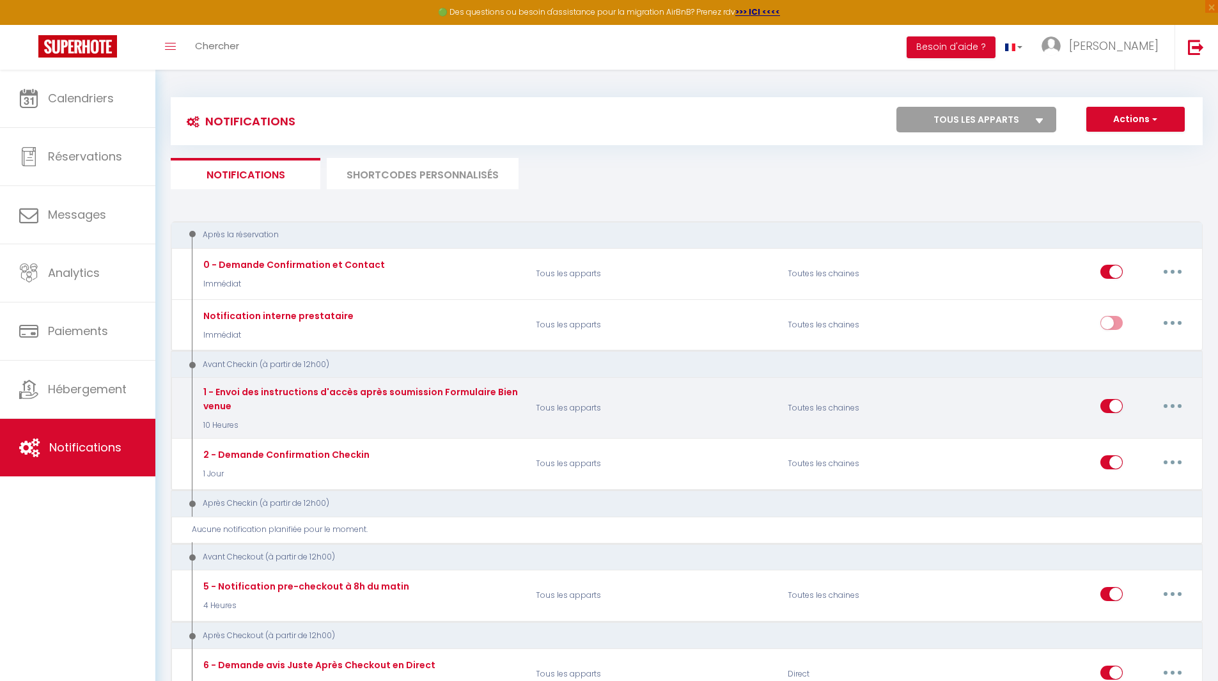
click at [1175, 410] on button "button" at bounding box center [1172, 406] width 36 height 20
click at [1147, 431] on link "Editer" at bounding box center [1139, 435] width 95 height 22
type input "1 - Envoi des instructions d'accès après soumission Formulaire Bienvenue"
select select "10 Heures"
select select "if_booking_is_paid"
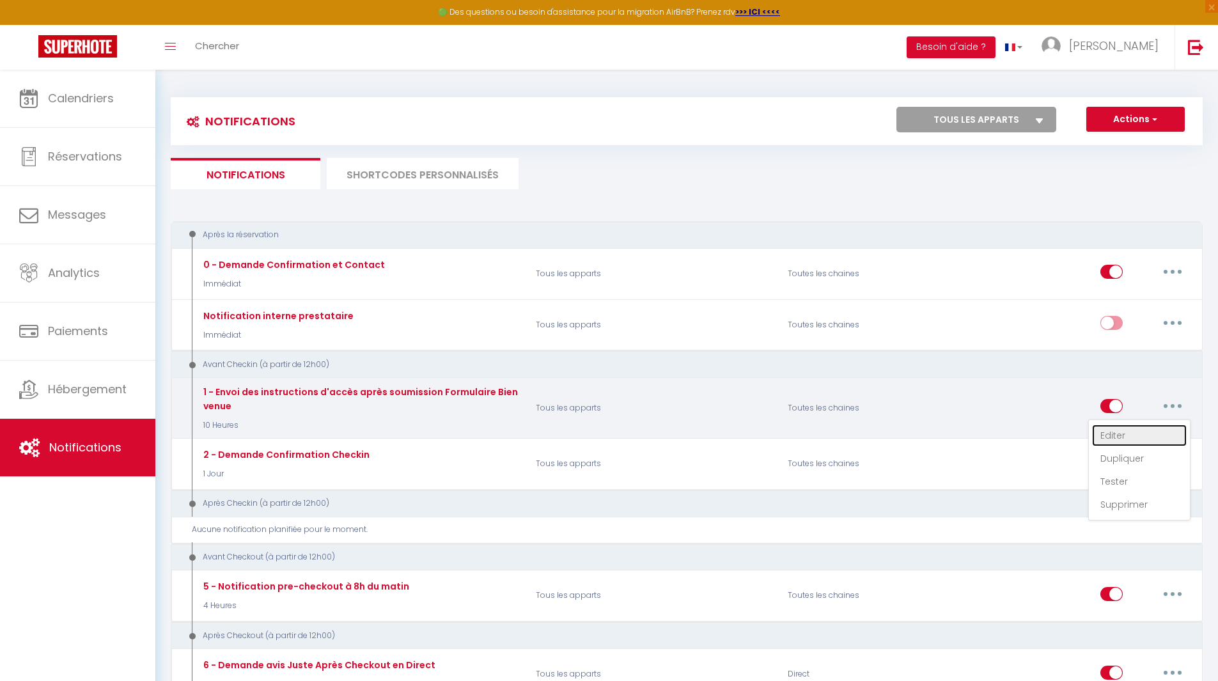
checkbox input "true"
checkbox input "false"
radio input "true"
type input "Confirmation de votre réservation - [BOOKING:ID] - [GUEST:FIRST_NAME] [GUEST:LA…"
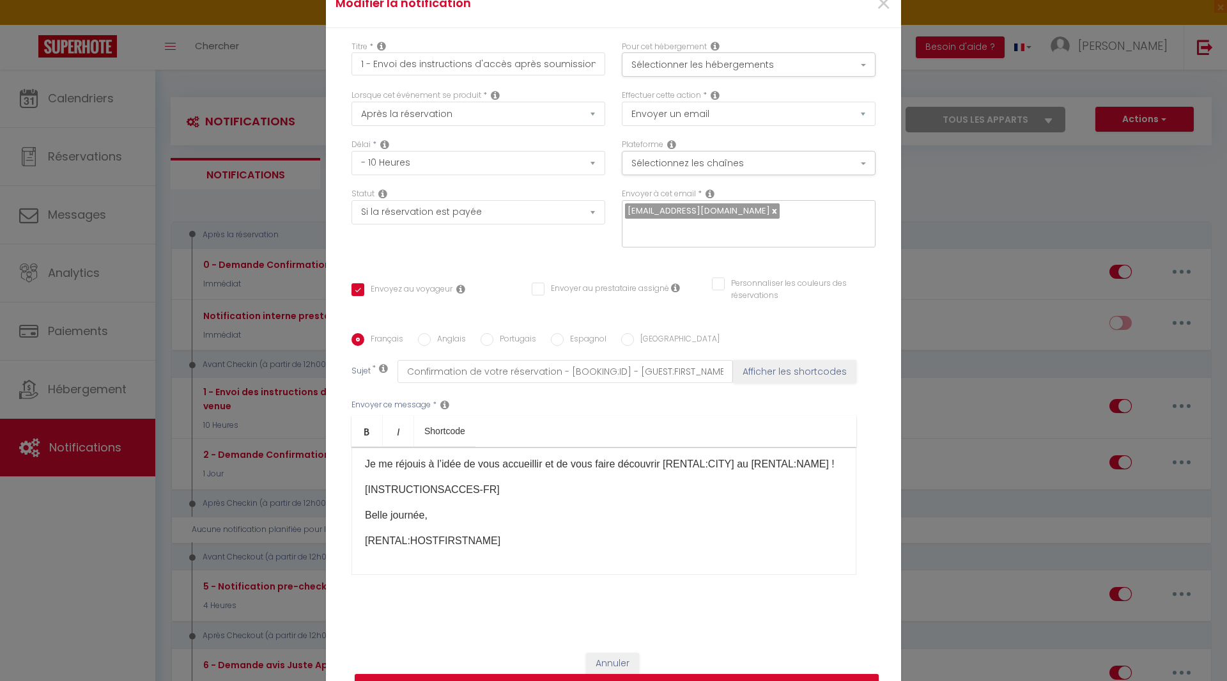
scroll to position [0, 0]
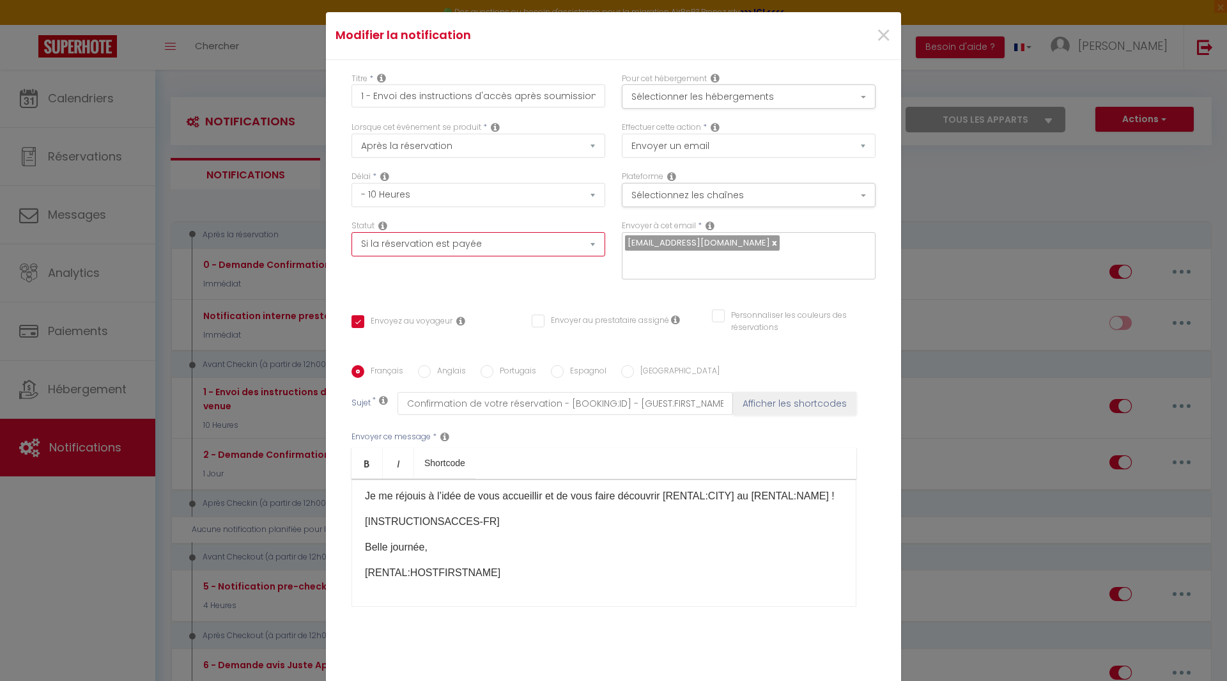
click at [534, 243] on select "Aucun Si la réservation est payée Si réservation non payée Si la caution a été …" at bounding box center [479, 244] width 254 height 24
select select
click at [352, 232] on select "Aucun Si la réservation est payée Si réservation non payée Si la caution a été …" at bounding box center [479, 244] width 254 height 24
checkbox input "true"
checkbox input "false"
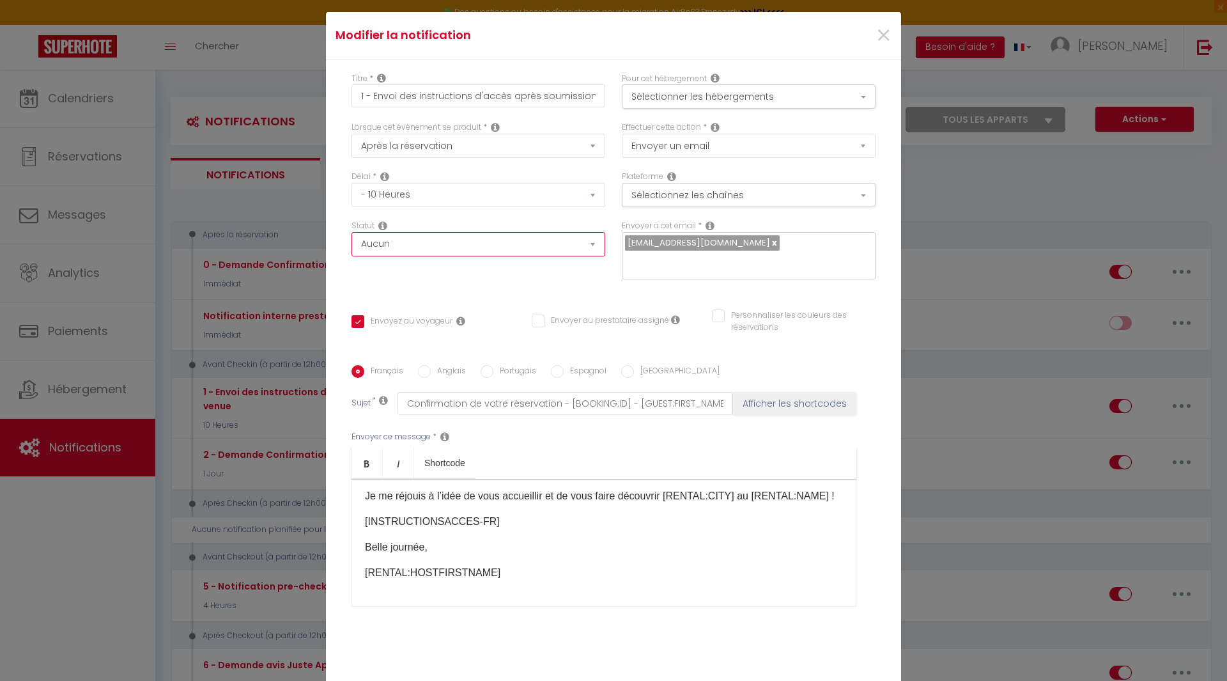
checkbox input "false"
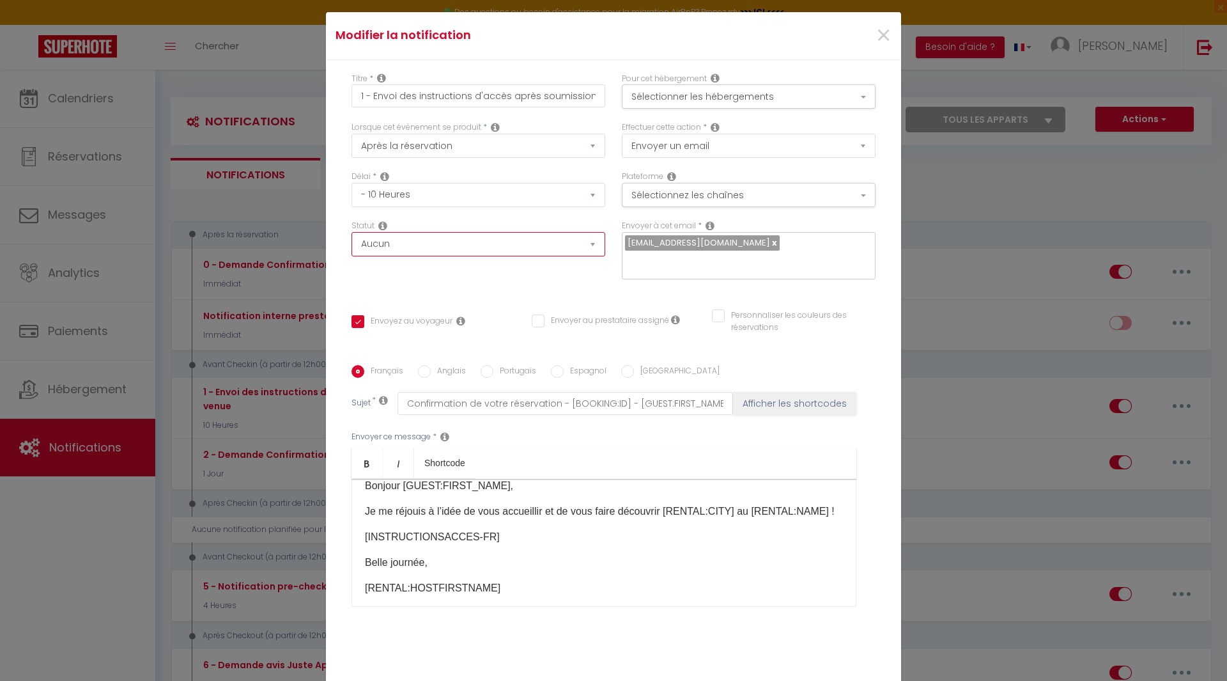
scroll to position [73, 0]
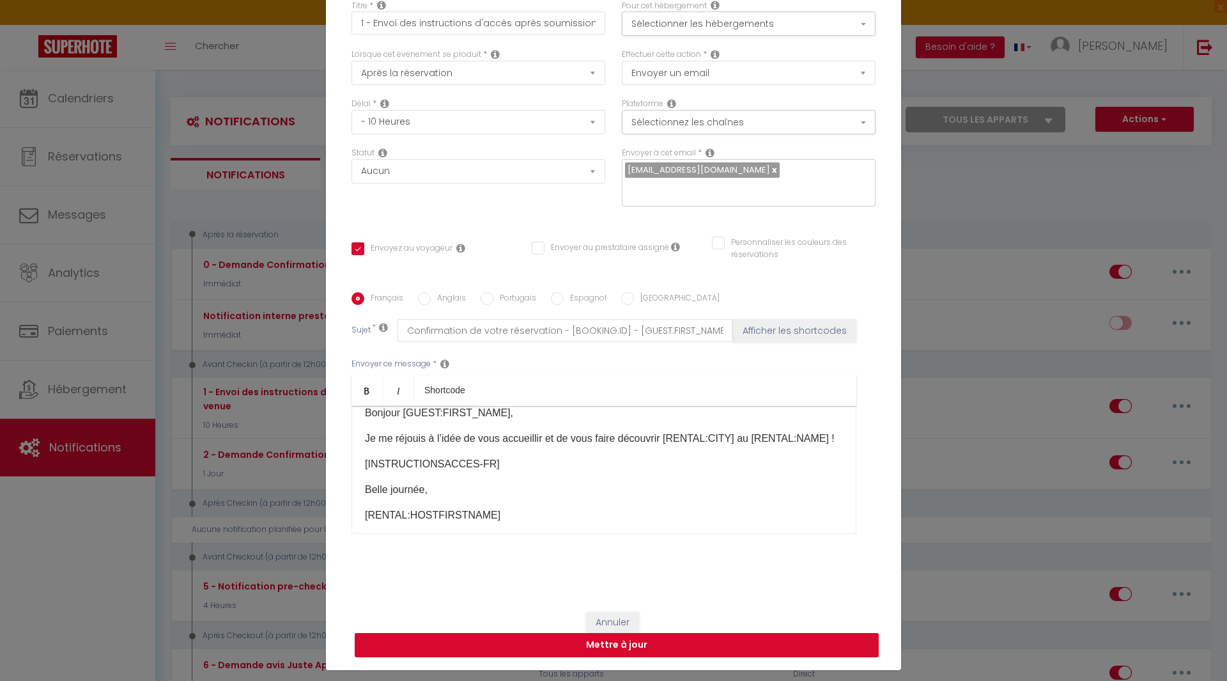
click at [630, 645] on button "Mettre à jour" at bounding box center [617, 645] width 524 height 24
checkbox input "true"
checkbox input "false"
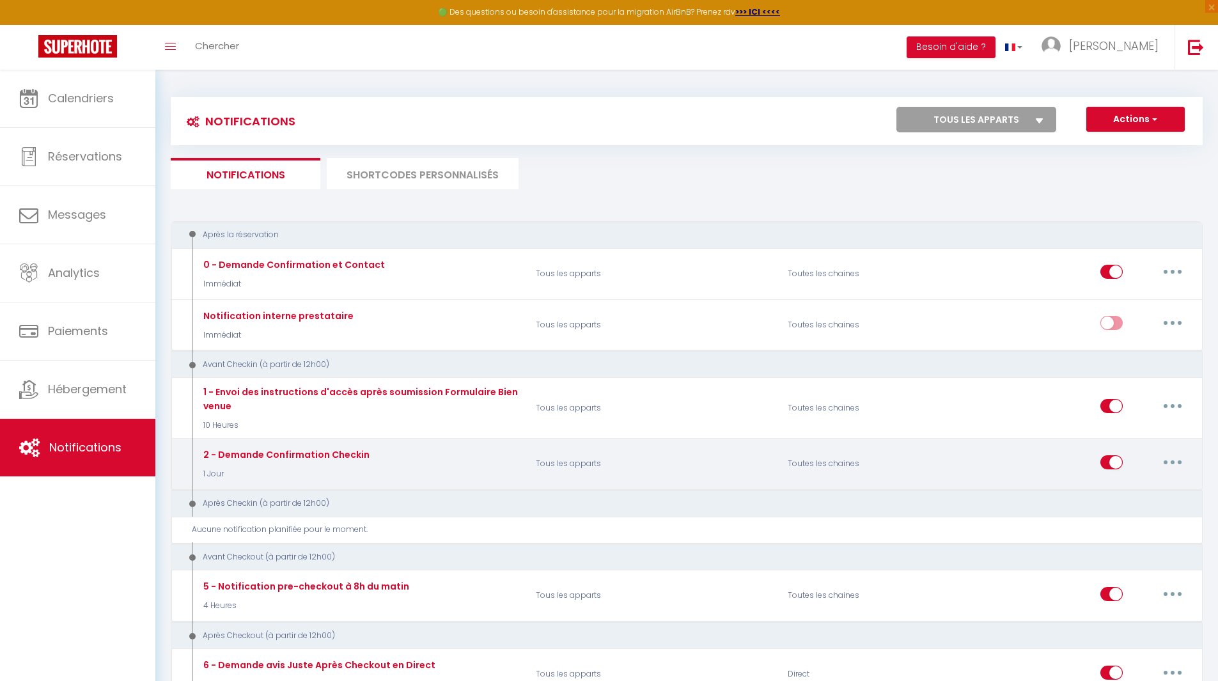
click at [1175, 465] on button "button" at bounding box center [1172, 462] width 36 height 20
click at [1147, 490] on link "Editer" at bounding box center [1139, 491] width 95 height 22
type input "2 - Demande Confirmation Checkin"
select select "1 Jour"
select select "if_booking_is_paid"
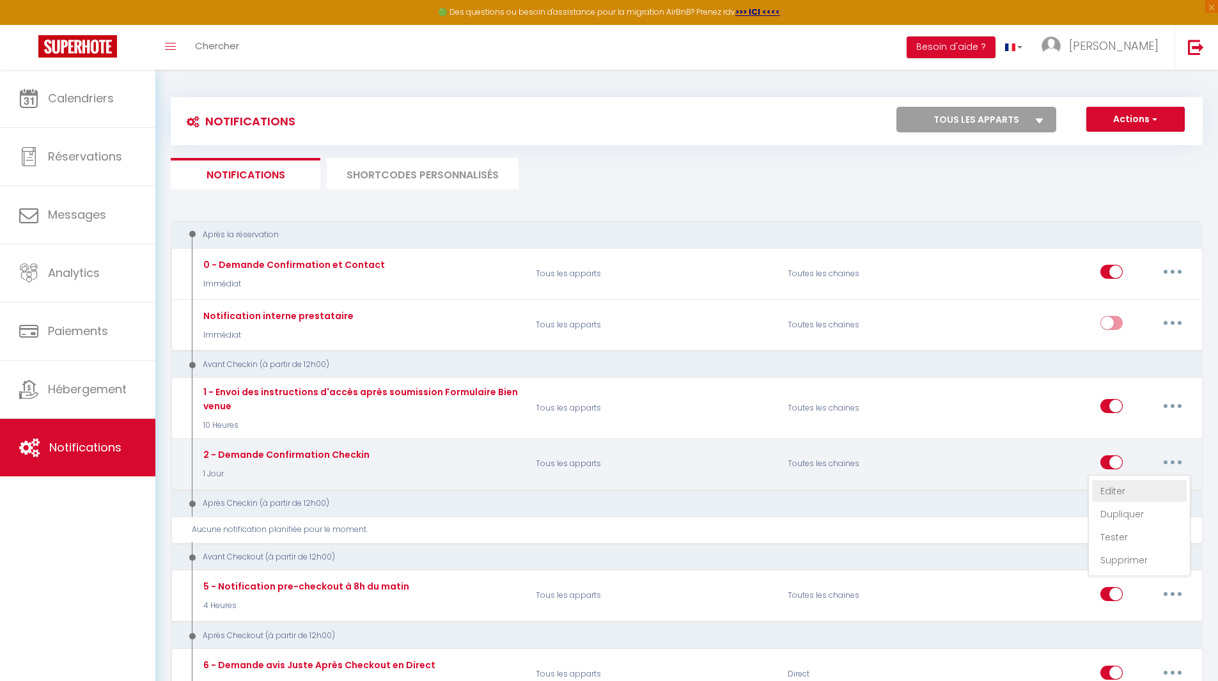
checkbox input "true"
checkbox input "false"
radio input "true"
type input "Procédure pour le checkin - [RENTAL:NAME]"
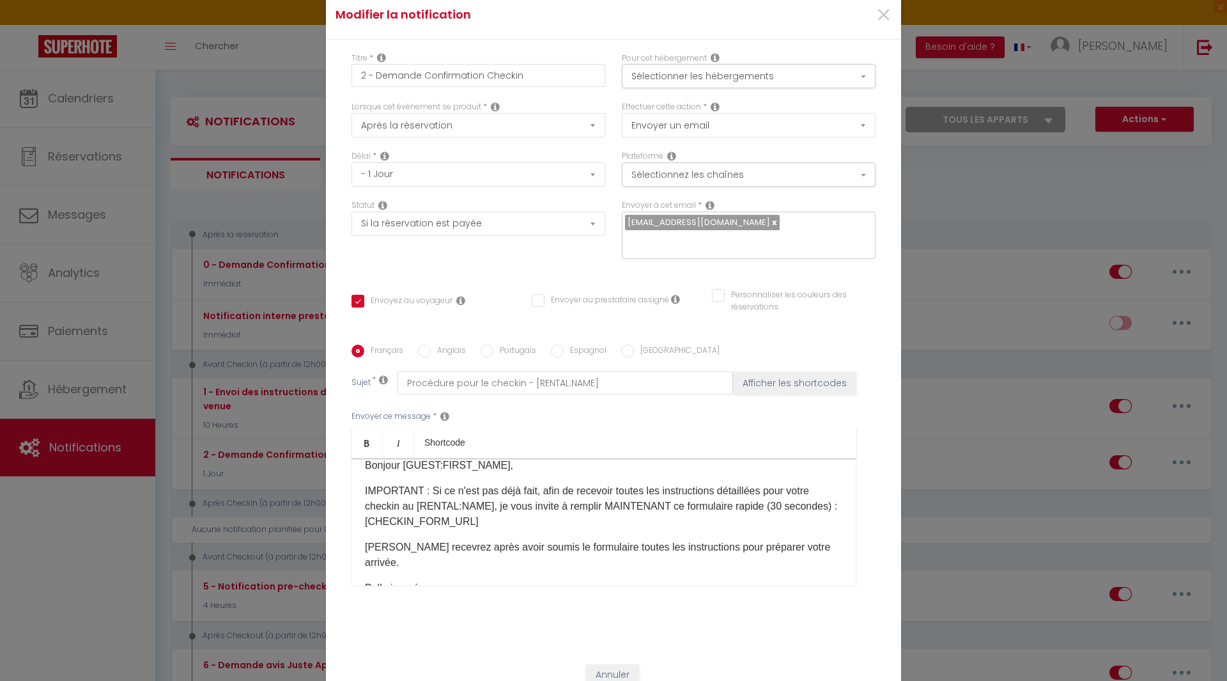
scroll to position [20, 0]
click at [530, 174] on select "Immédiat - 10 Minutes - 1 Heure - 2 Heures - 3 Heures - 4 Heures - 5 Heures - 6…" at bounding box center [479, 175] width 254 height 24
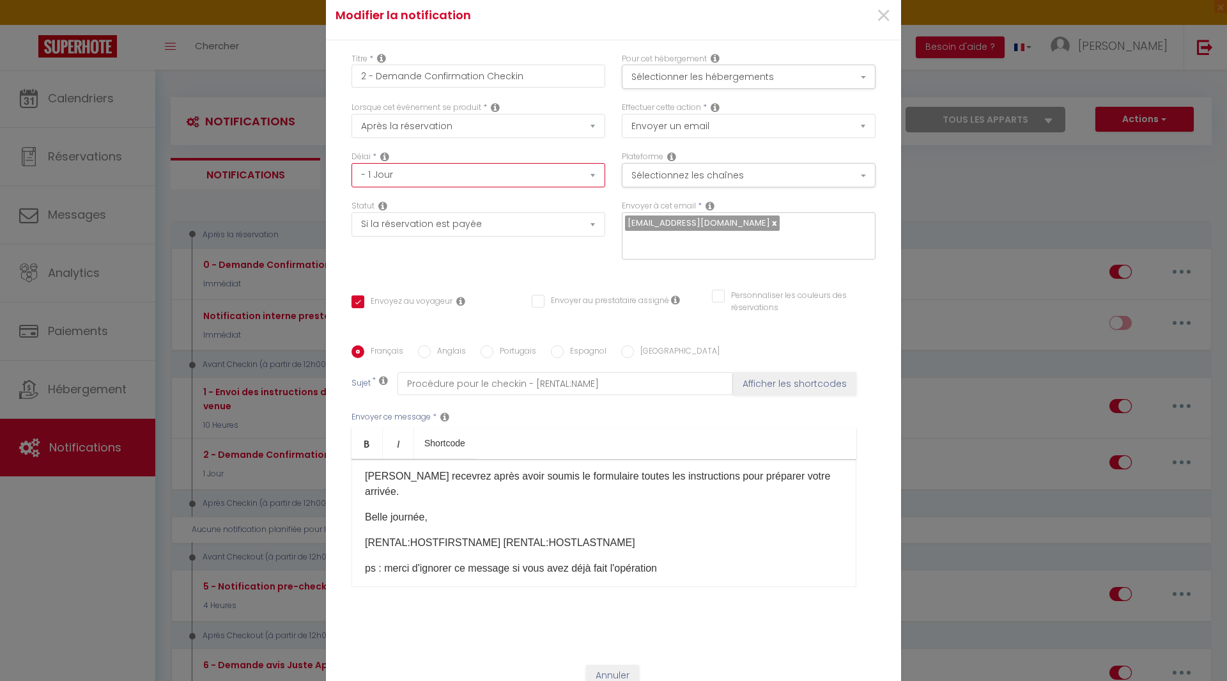
scroll to position [73, 0]
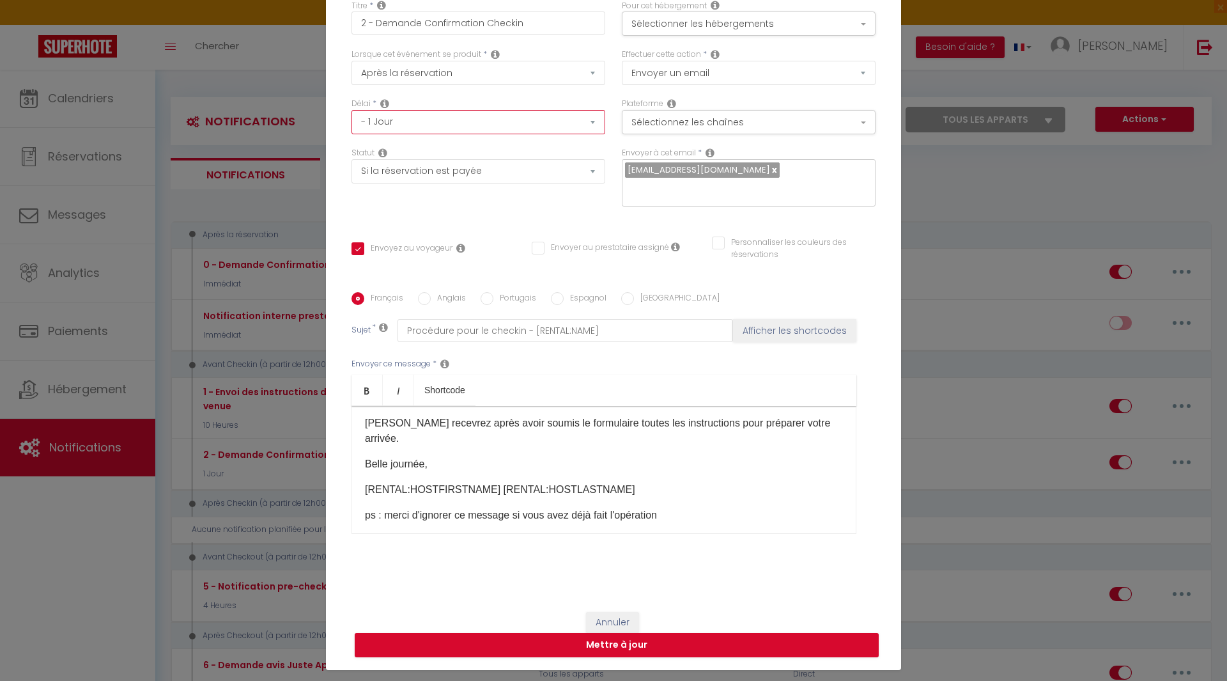
click at [579, 130] on select "Immédiat - 10 Minutes - 1 Heure - 2 Heures - 3 Heures - 4 Heures - 5 Heures - 6…" at bounding box center [479, 122] width 254 height 24
click at [676, 392] on ul "Bold Italic Shortcode" at bounding box center [604, 390] width 505 height 31
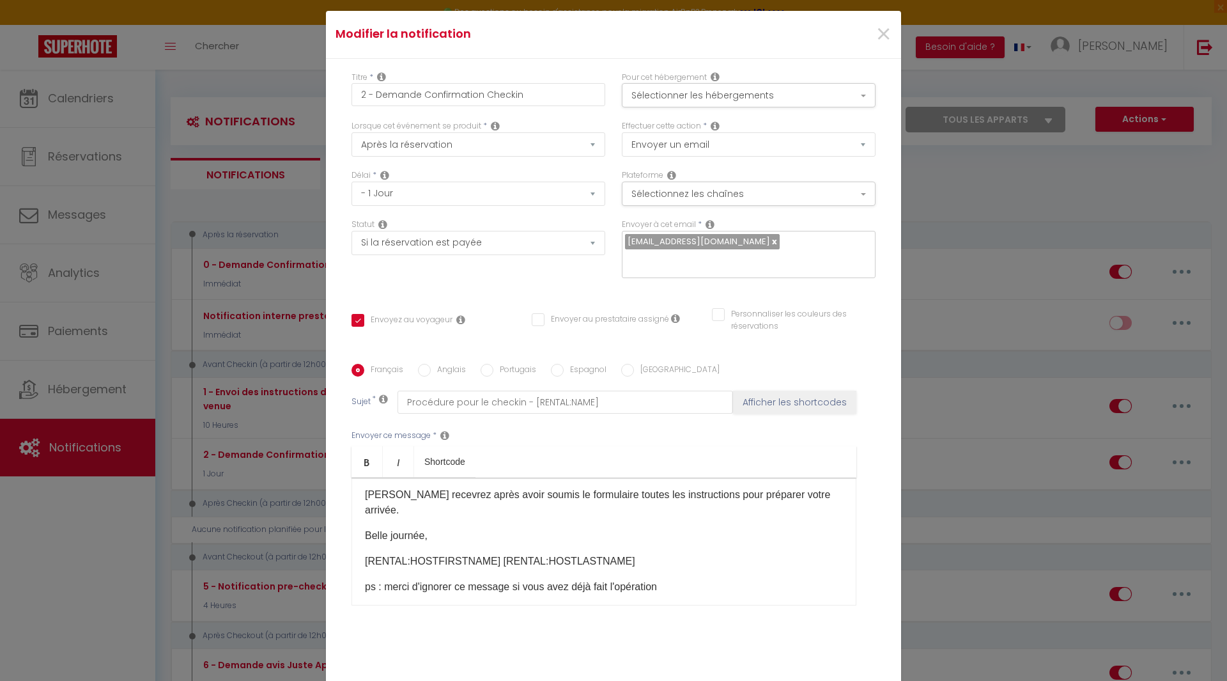
scroll to position [1, 0]
click at [529, 247] on select "Aucun Si la réservation est payée Si réservation non payée Si la caution a été …" at bounding box center [479, 243] width 254 height 24
click at [352, 231] on select "Aucun Si la réservation est payée Si réservation non payée Si la caution a été …" at bounding box center [479, 243] width 254 height 24
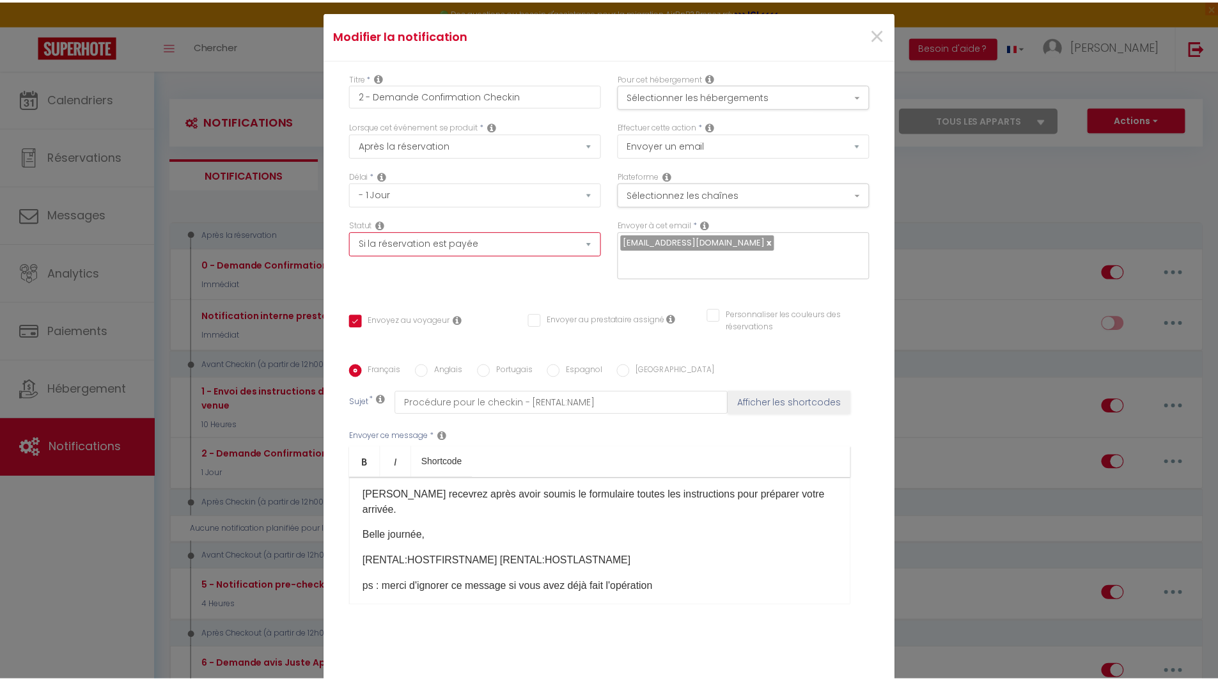
scroll to position [73, 0]
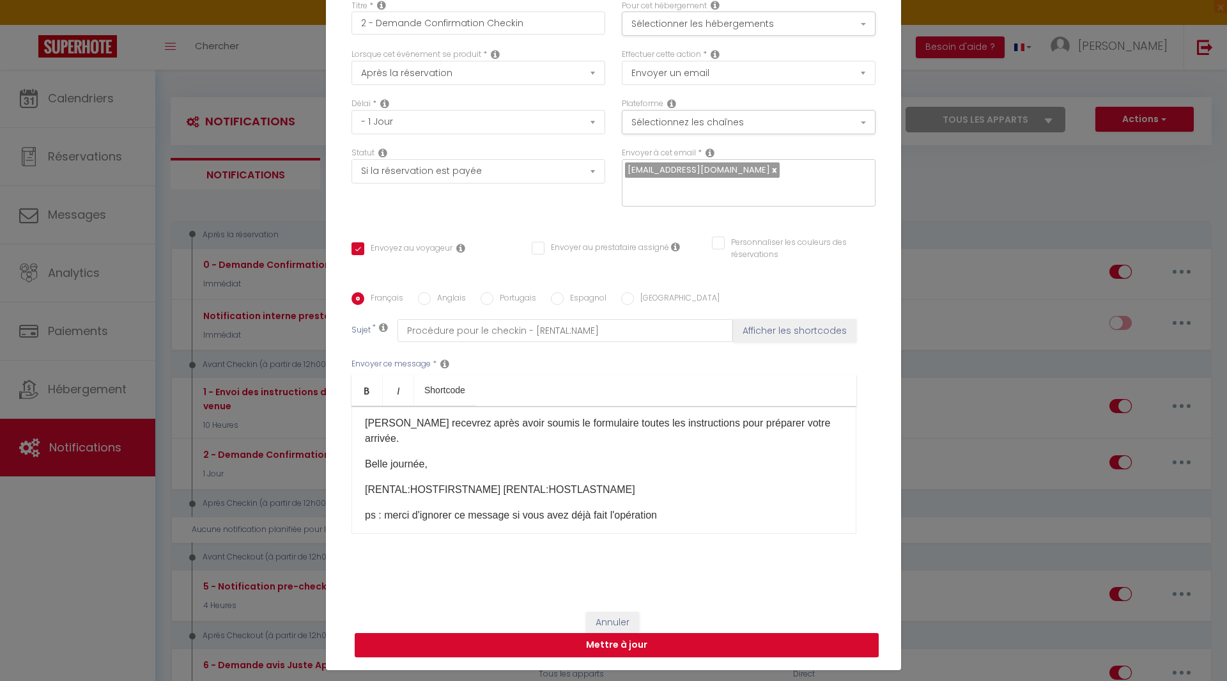
click at [695, 639] on button "Mettre à jour" at bounding box center [617, 645] width 524 height 24
checkbox input "true"
checkbox input "false"
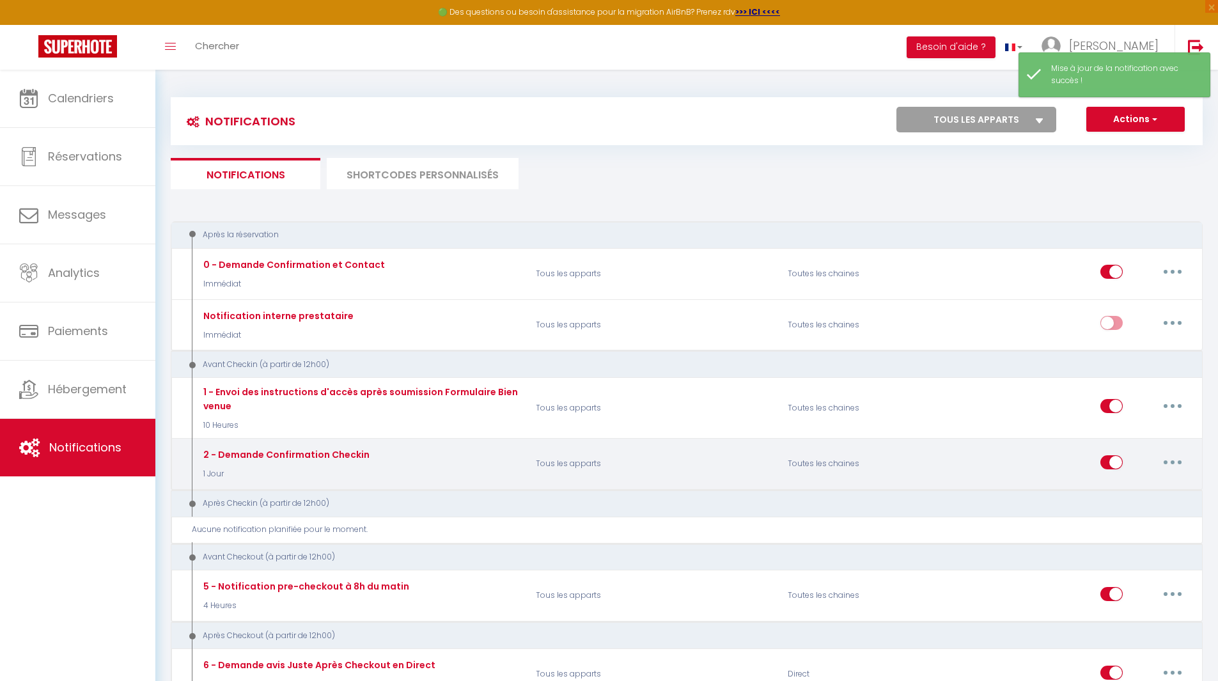
click at [1108, 465] on input "checkbox" at bounding box center [1111, 464] width 22 height 19
checkbox input "false"
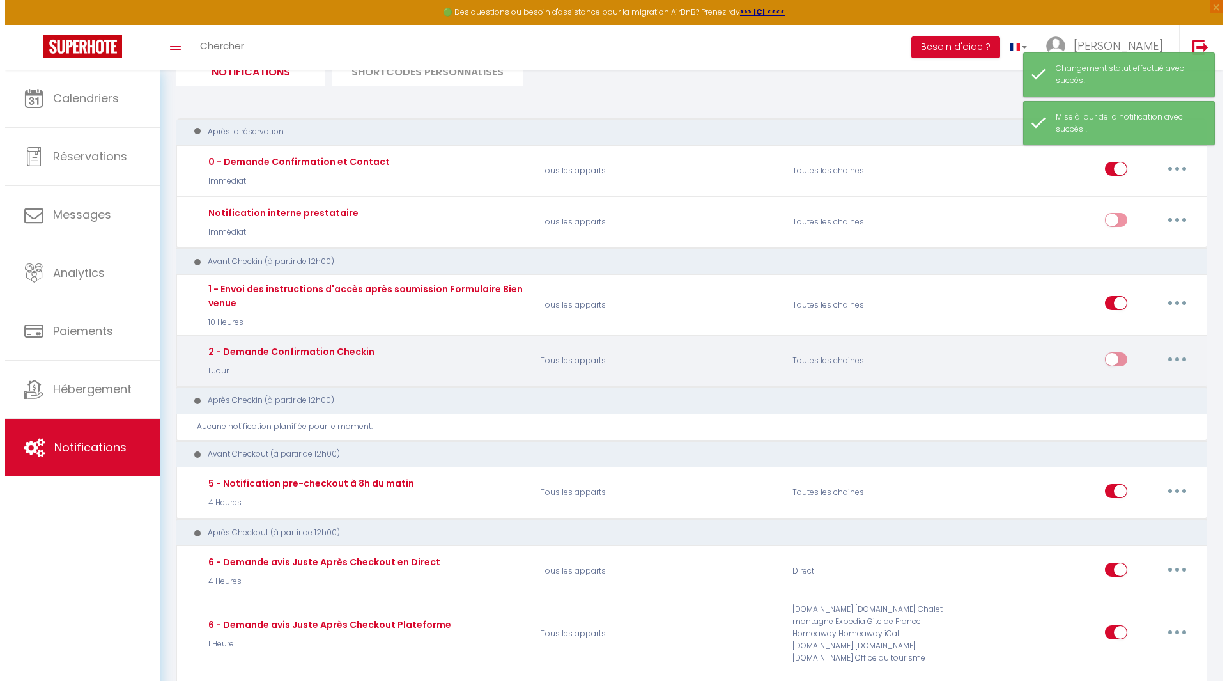
scroll to position [111, 0]
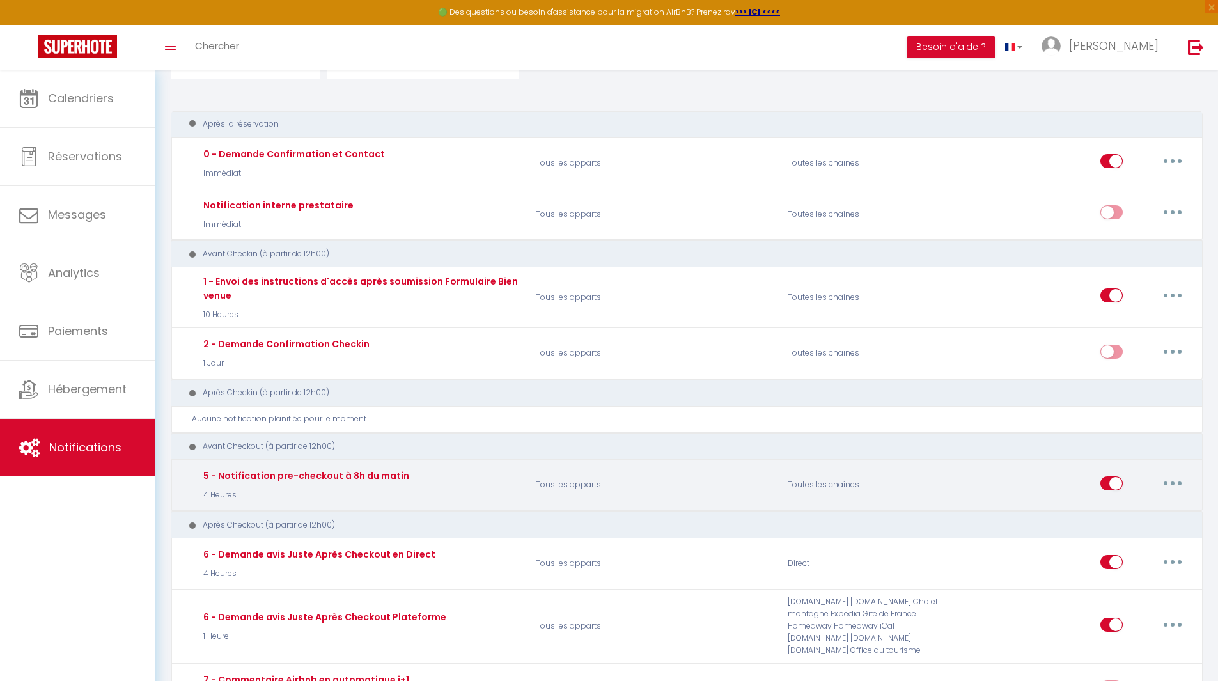
click at [1171, 488] on button "button" at bounding box center [1172, 483] width 36 height 20
click at [1144, 513] on link "Editer" at bounding box center [1139, 512] width 95 height 22
type input "5 - Notification pre-checkout à 8h du matin"
select select "4"
select select "4 Heures"
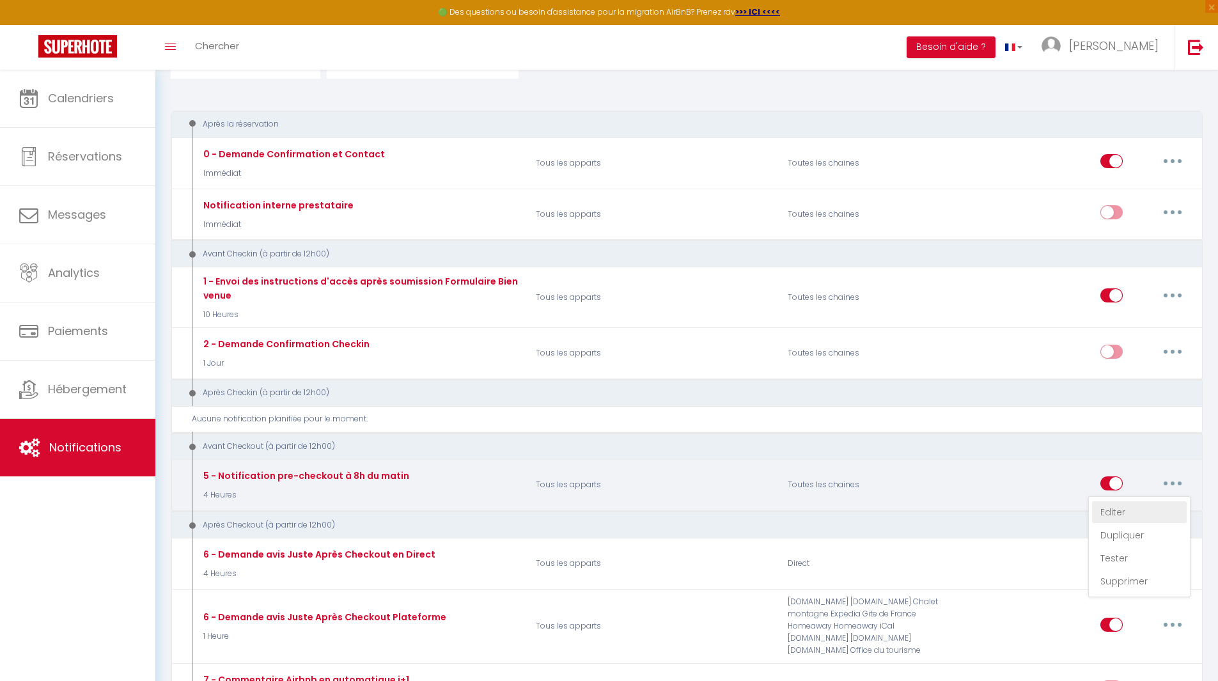
select select "if_booking_is_paid"
checkbox input "true"
checkbox input "false"
radio input "true"
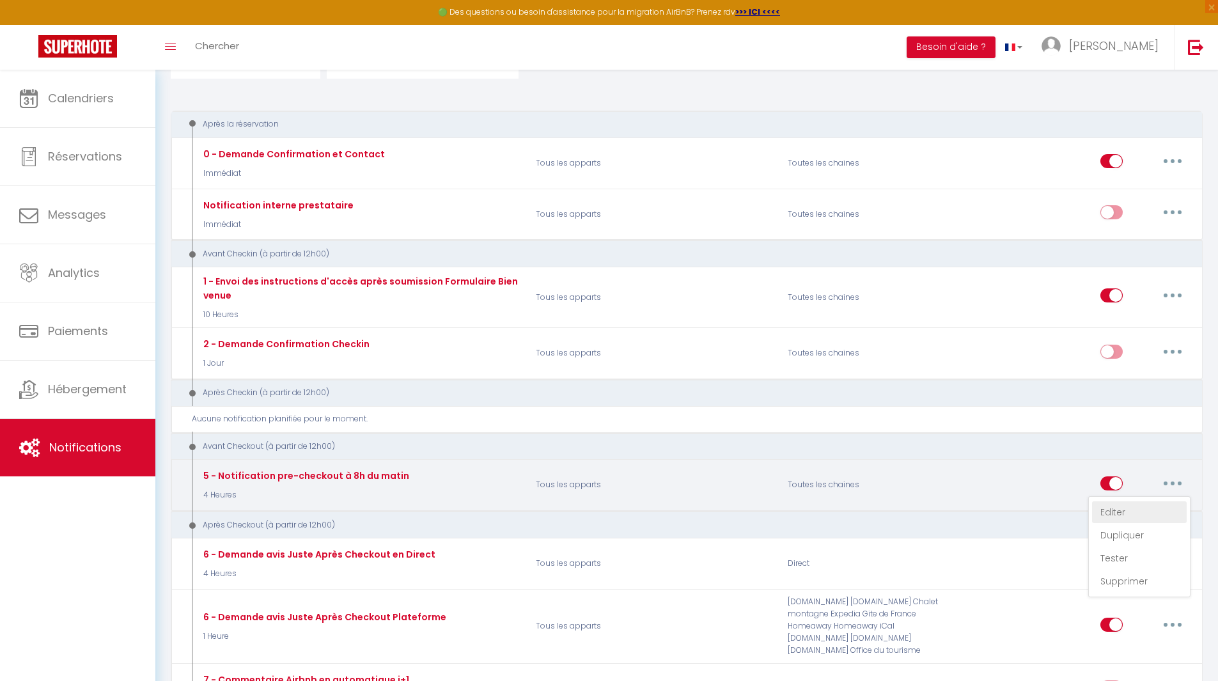
type input "Procédure pour votre départ - [RENTAL:NAME] - [GUEST:FIRST_NAME] [GUEST:NAME]"
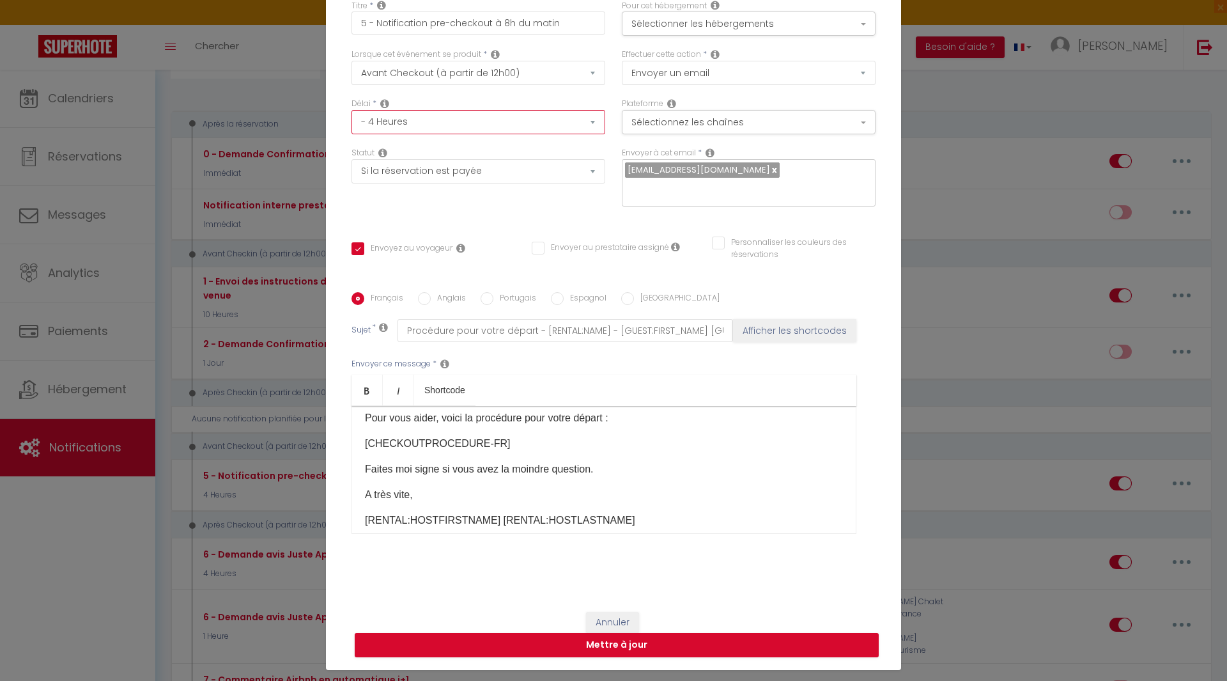
click at [531, 130] on select "Immédiat - 10 Minutes - 1 Heure - 2 Heures - 3 Heures - 4 Heures - 5 Heures - 6…" at bounding box center [479, 122] width 254 height 24
select select "14 Heures"
click at [352, 110] on select "Immédiat - 10 Minutes - 1 Heure - 2 Heures - 3 Heures - 4 Heures - 5 Heures - 6…" at bounding box center [479, 122] width 254 height 24
checkbox input "true"
checkbox input "false"
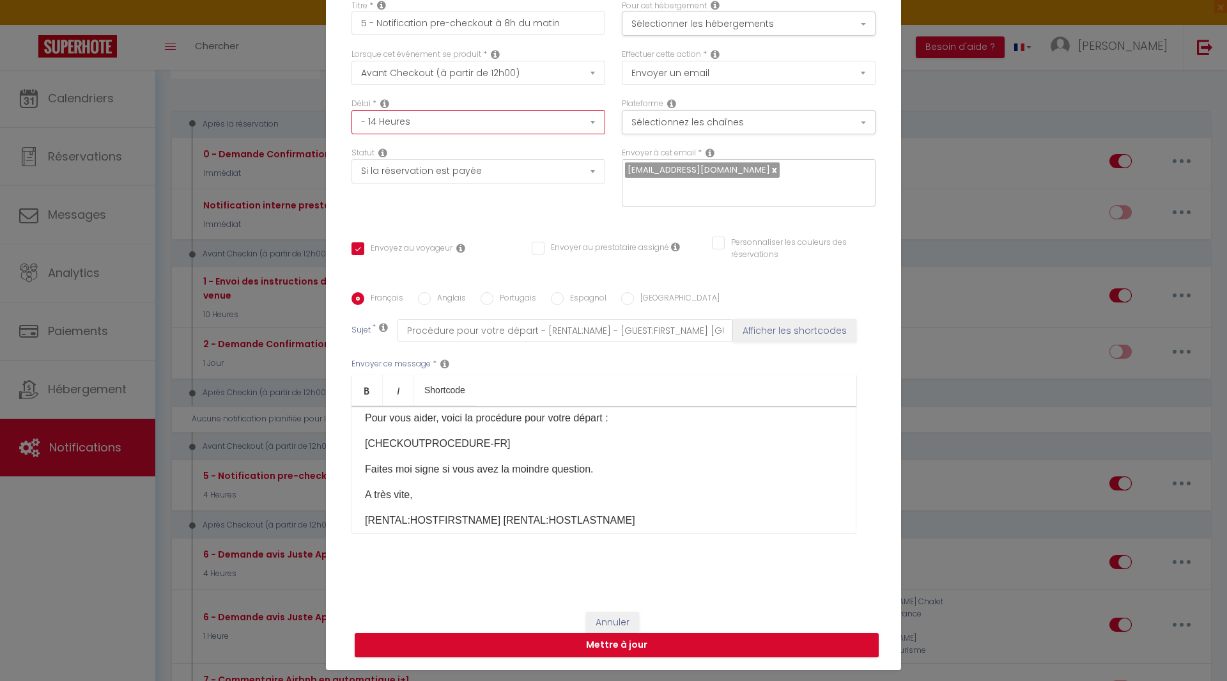
checkbox input "false"
click at [529, 174] on select "Aucun Si la réservation est payée Si réservation non payée Si la caution a été …" at bounding box center [479, 171] width 254 height 24
select select
click at [352, 159] on select "Aucun Si la réservation est payée Si réservation non payée Si la caution a été …" at bounding box center [479, 171] width 254 height 24
checkbox input "true"
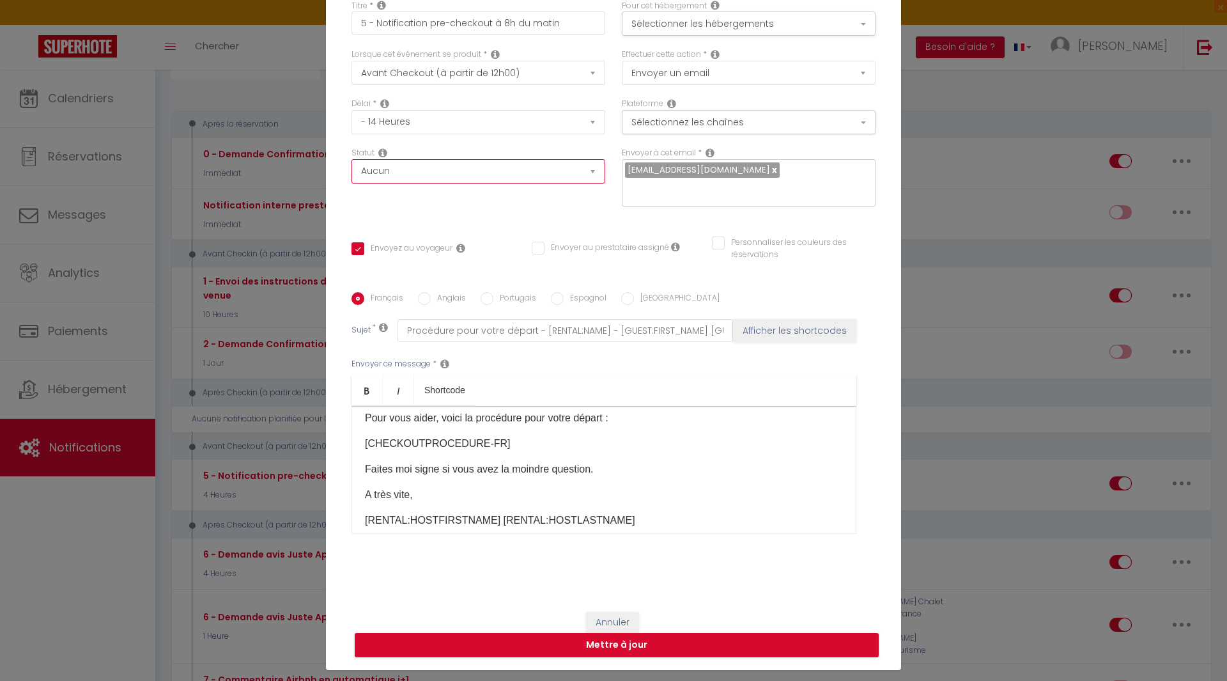
checkbox input "false"
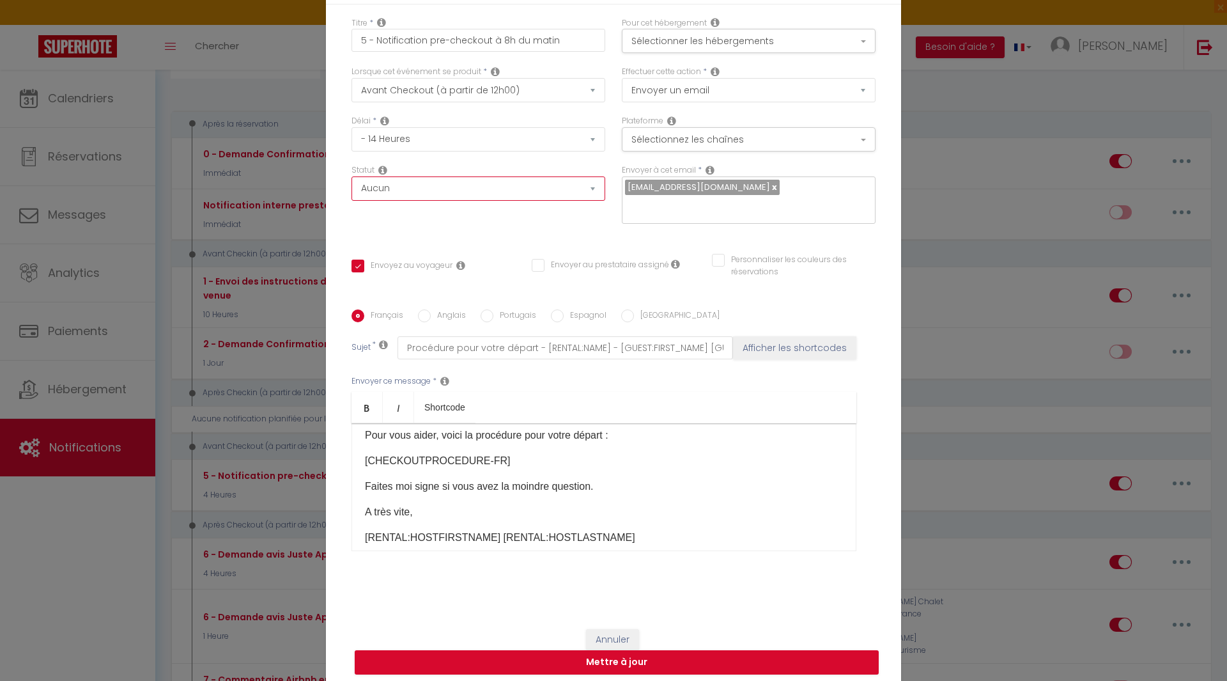
scroll to position [73, 0]
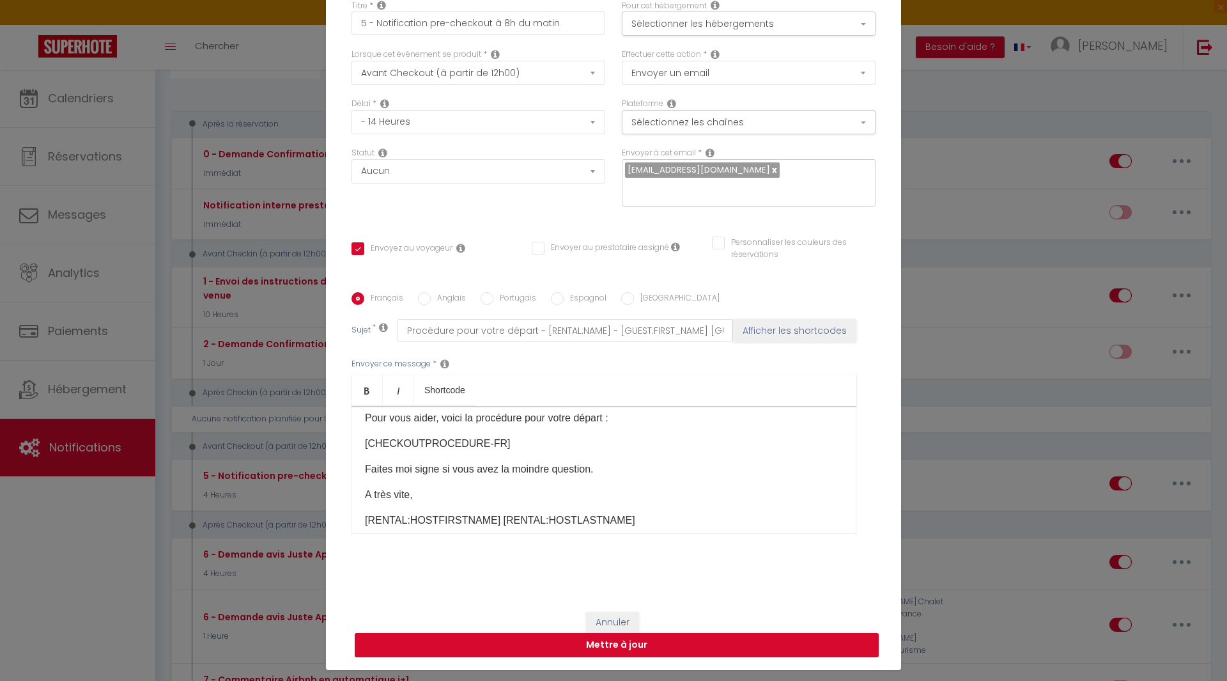
click at [629, 644] on button "Mettre à jour" at bounding box center [617, 645] width 524 height 24
checkbox input "true"
checkbox input "false"
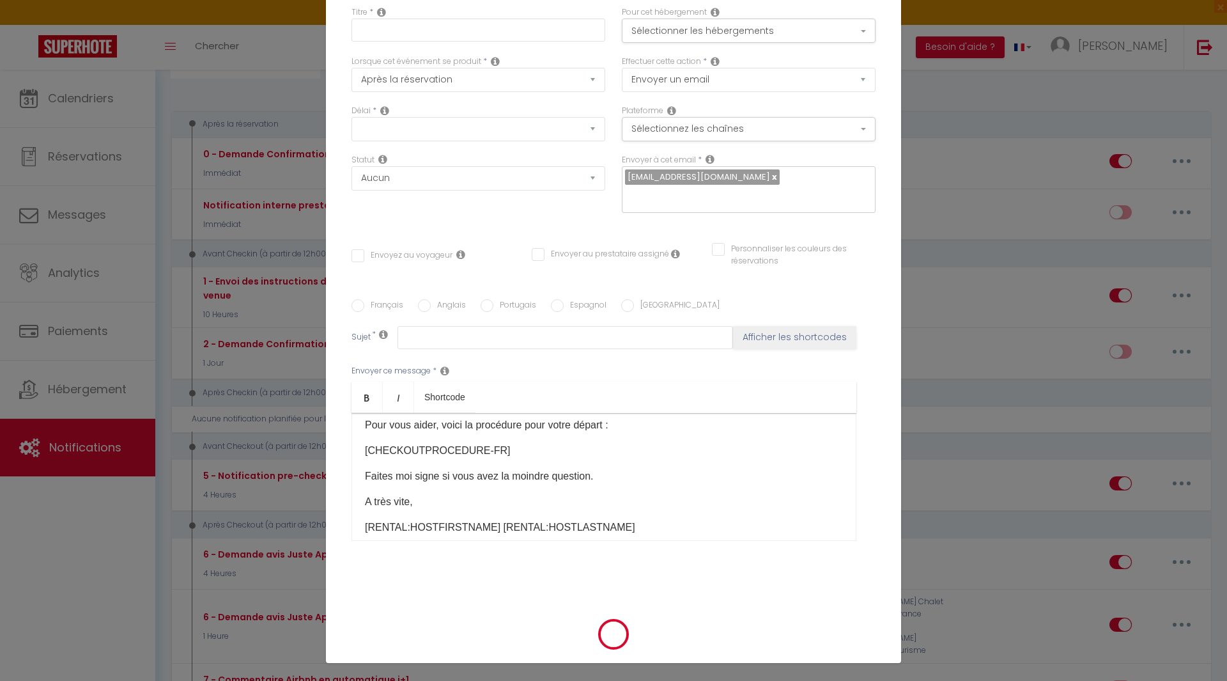
checkbox input "false"
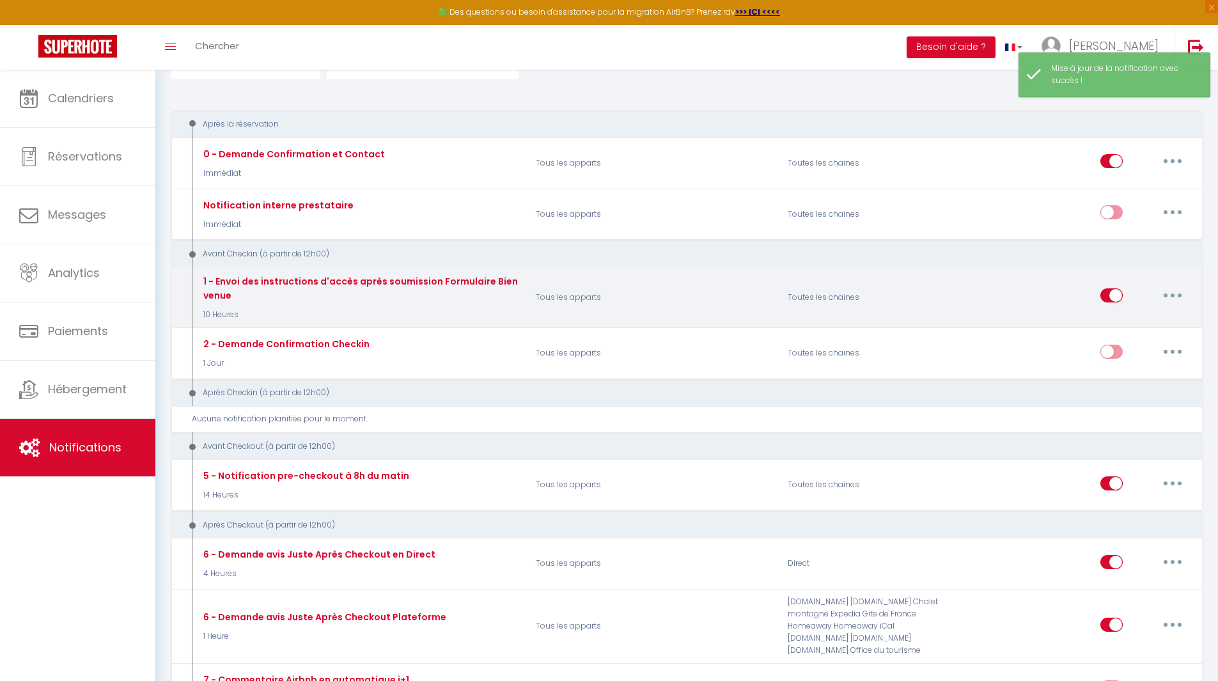
click at [1168, 297] on button "button" at bounding box center [1172, 295] width 36 height 20
click at [1129, 327] on link "Editer" at bounding box center [1139, 325] width 95 height 22
type input "1 - Envoi des instructions d'accès après soumission Formulaire Bienvenue"
select select "10 Heures"
select select
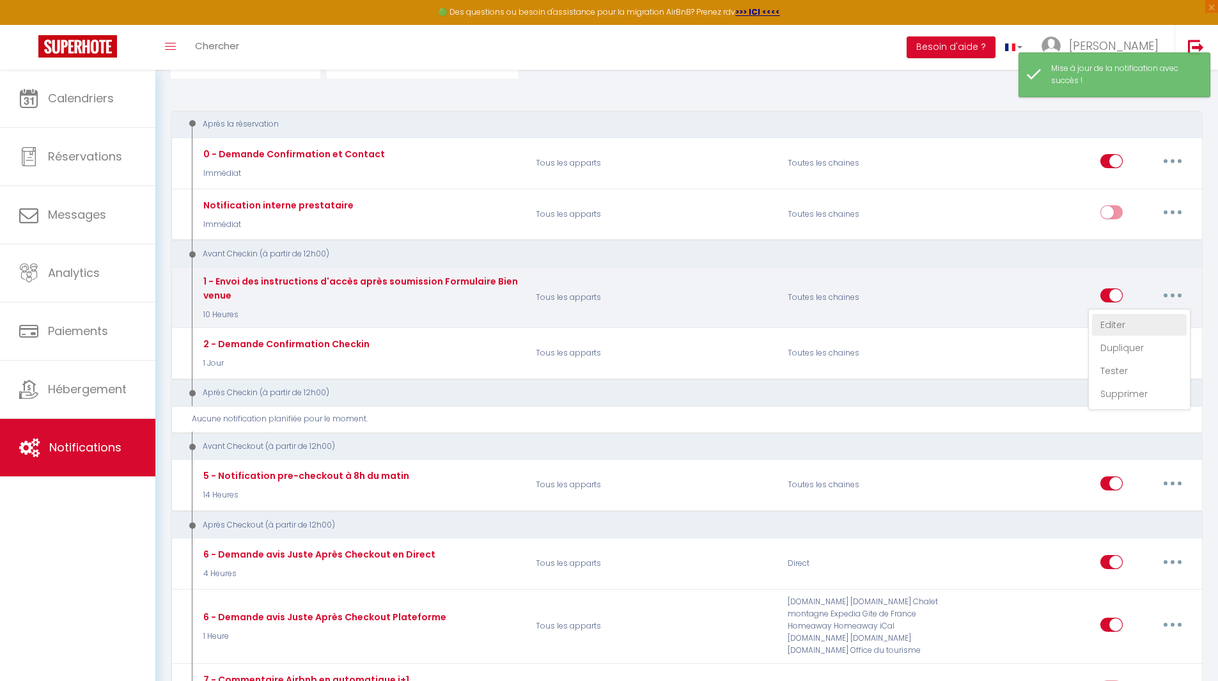
checkbox input "true"
checkbox input "false"
radio input "true"
type input "Confirmation de votre réservation - [BOOKING:ID] - [GUEST:FIRST_NAME] [GUEST:LA…"
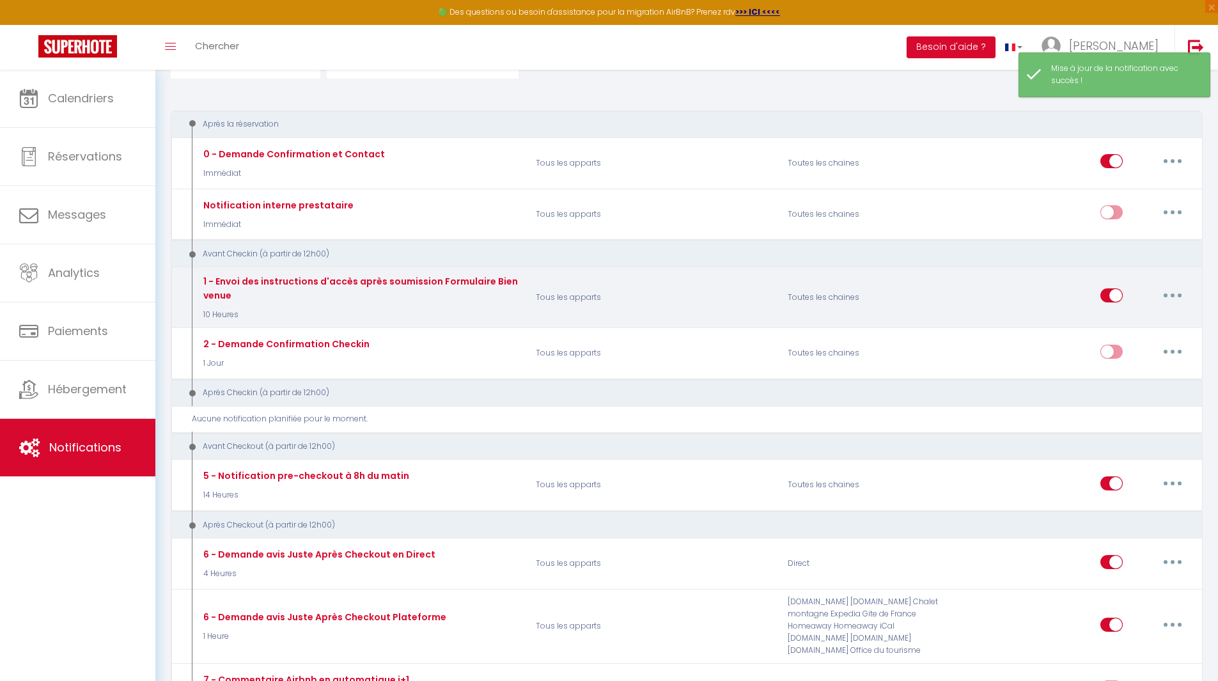
scroll to position [45, 0]
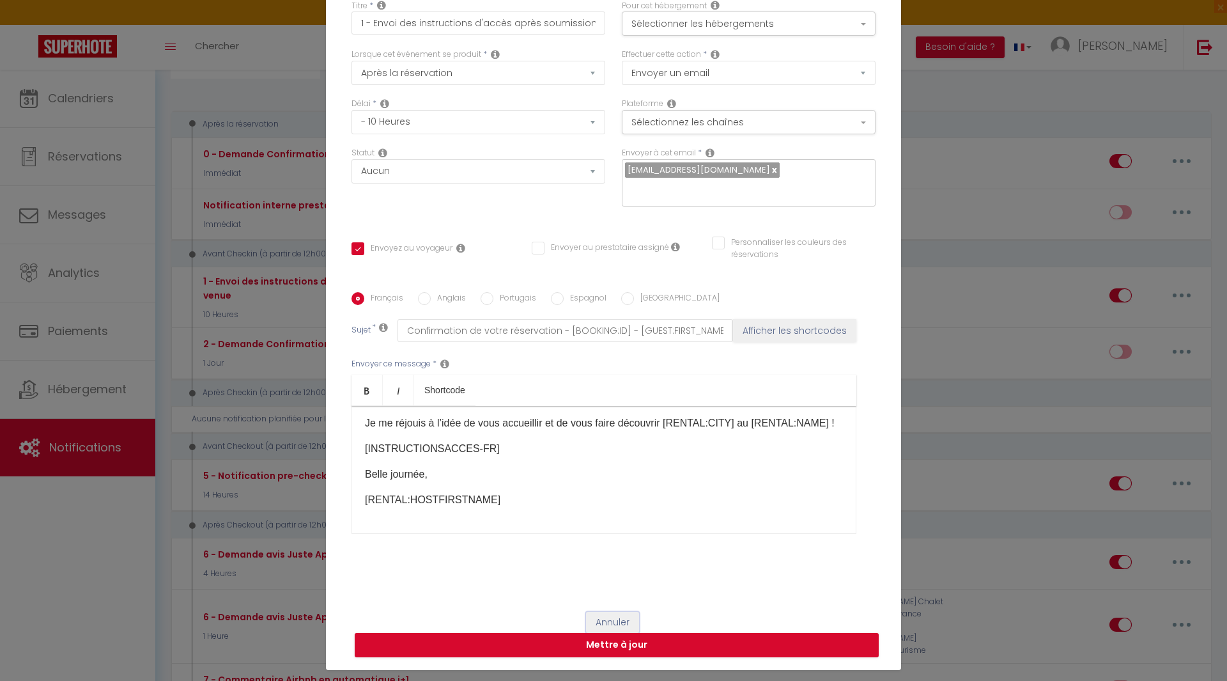
click at [606, 616] on button "Annuler" at bounding box center [612, 623] width 53 height 22
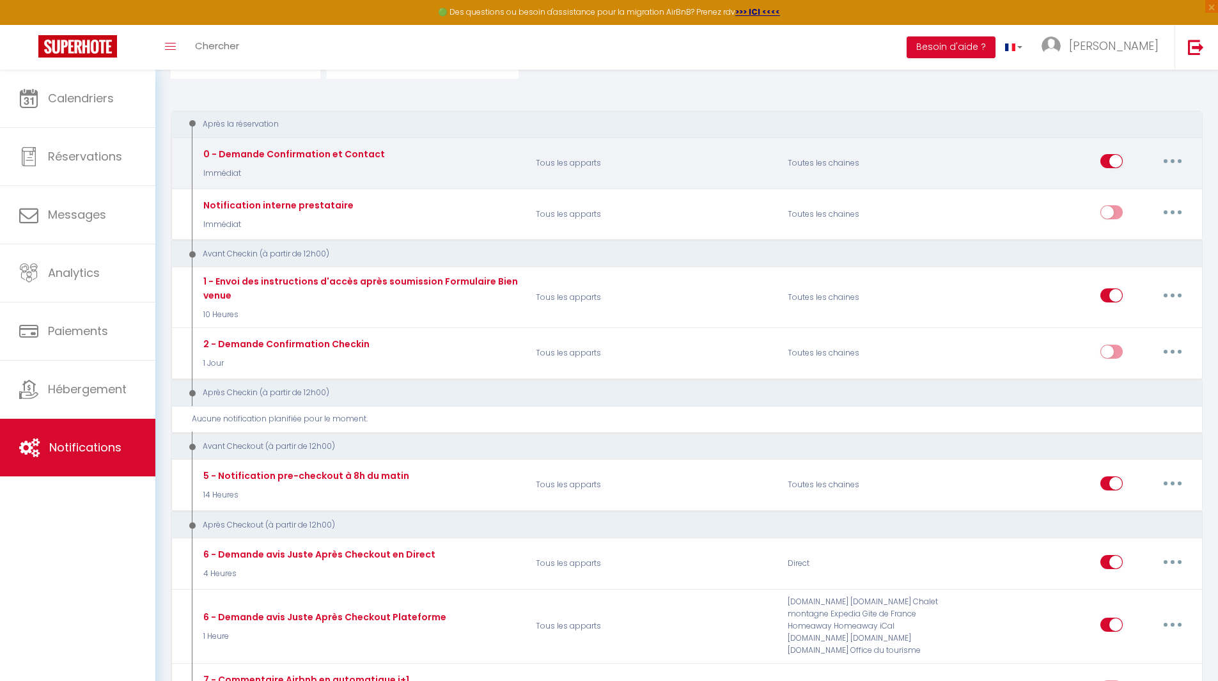
click at [1169, 162] on button "button" at bounding box center [1172, 161] width 36 height 20
click at [1141, 188] on link "Editer" at bounding box center [1139, 191] width 95 height 22
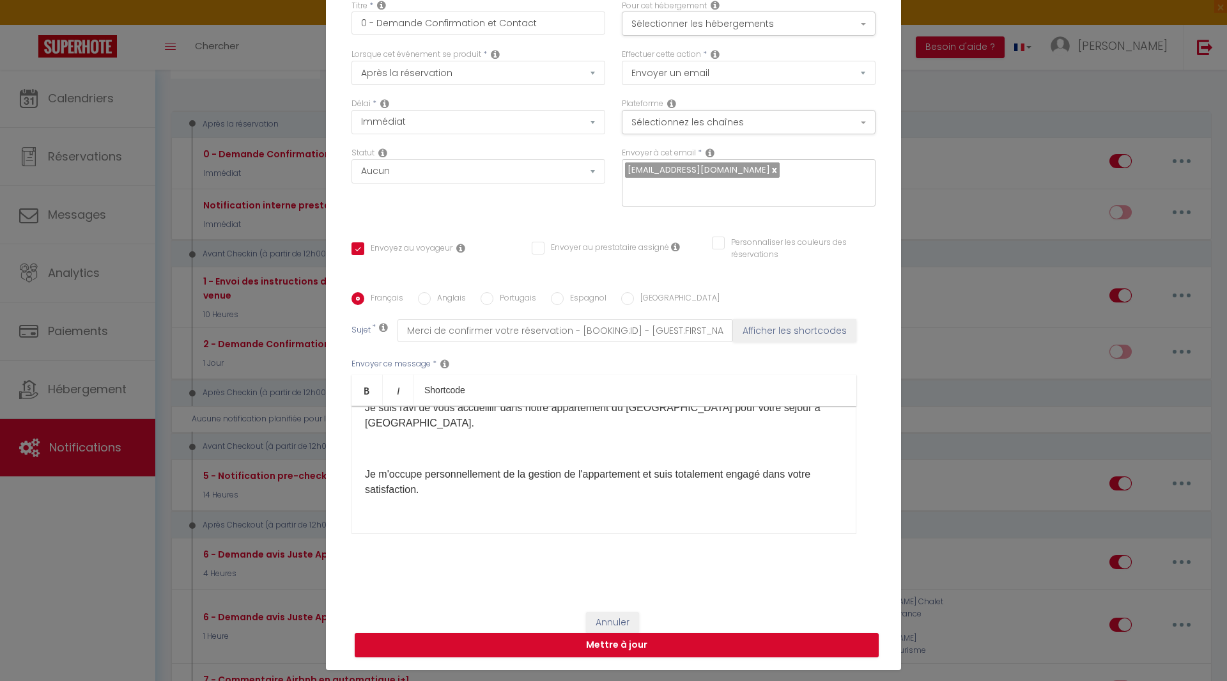
click at [780, 595] on div "Titre * 0 - Demande Confirmation et Contact Pour cet hébergement Sélectionner l…" at bounding box center [613, 293] width 575 height 612
click at [617, 619] on button "Annuler" at bounding box center [612, 623] width 53 height 22
